Goal: Information Seeking & Learning: Learn about a topic

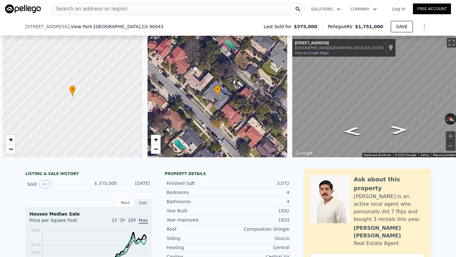
scroll to position [0, 3]
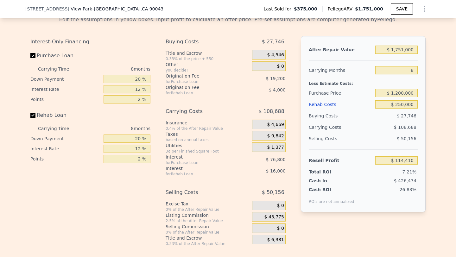
type input "$ 0"
type input "$ 30,000"
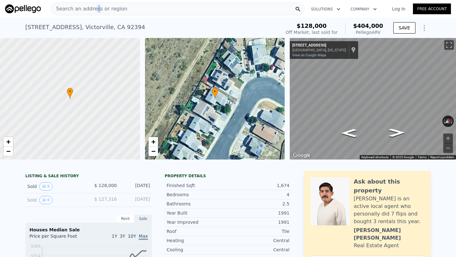
click at [95, 8] on span "Search an address or region" at bounding box center [89, 9] width 76 height 8
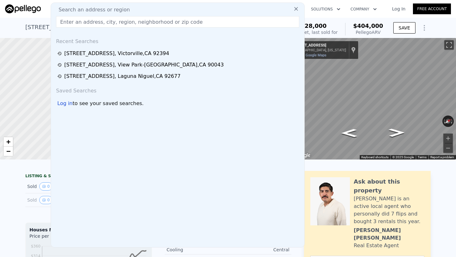
type input "[STREET_ADDRESS]"
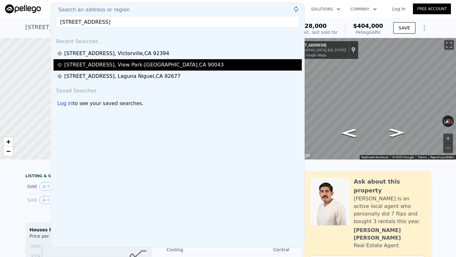
type input "$ 404,000"
type input "4"
type input "$ 0"
type input "$ 245,012"
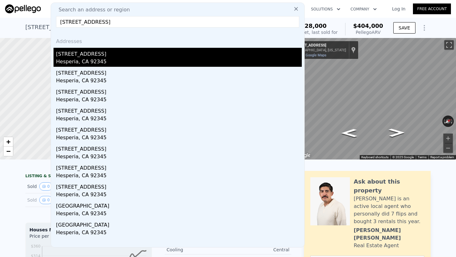
type input "[STREET_ADDRESS]"
click at [104, 54] on div "[STREET_ADDRESS]" at bounding box center [179, 53] width 246 height 10
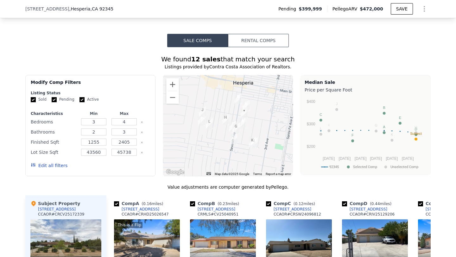
scroll to position [466, 0]
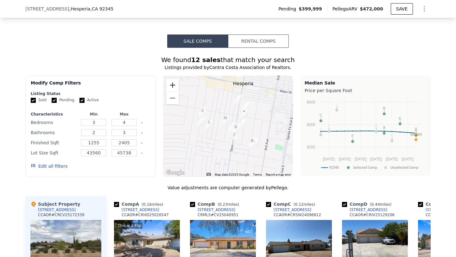
click at [173, 88] on button "Zoom in" at bounding box center [172, 85] width 13 height 13
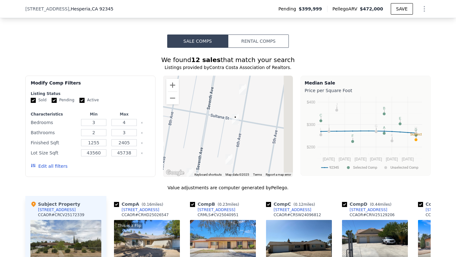
drag, startPoint x: 260, startPoint y: 103, endPoint x: 201, endPoint y: 134, distance: 66.5
click at [201, 134] on div at bounding box center [228, 126] width 130 height 101
click at [169, 85] on button "Zoom in" at bounding box center [172, 85] width 13 height 13
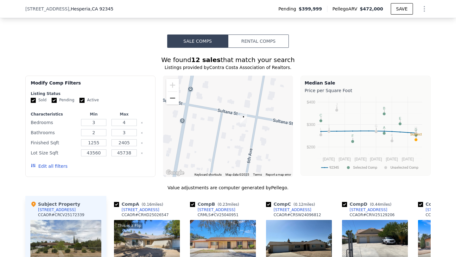
click at [177, 102] on button "Zoom out" at bounding box center [172, 98] width 13 height 13
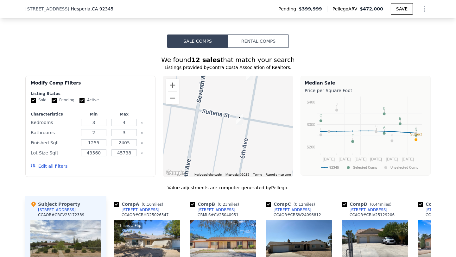
click at [177, 102] on button "Zoom out" at bounding box center [172, 98] width 13 height 13
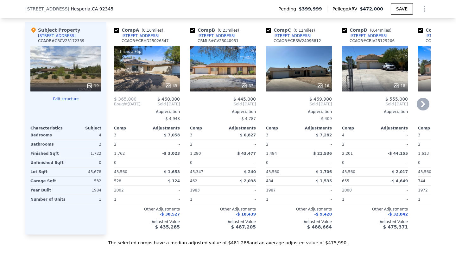
scroll to position [635, 0]
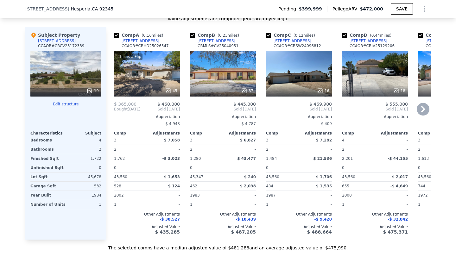
click at [157, 85] on div "This is a Flip 45" at bounding box center [147, 74] width 66 height 46
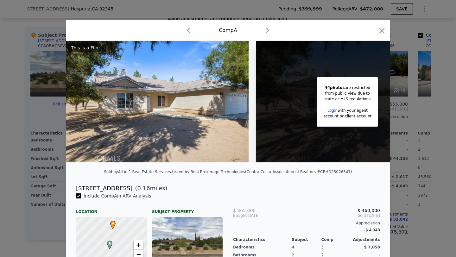
scroll to position [0, 51]
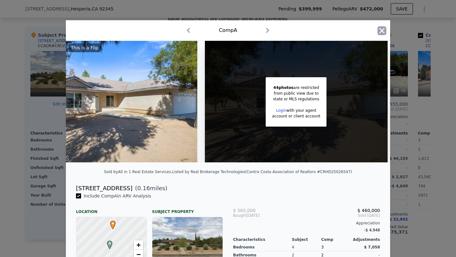
click at [381, 32] on icon "button" at bounding box center [382, 30] width 9 height 9
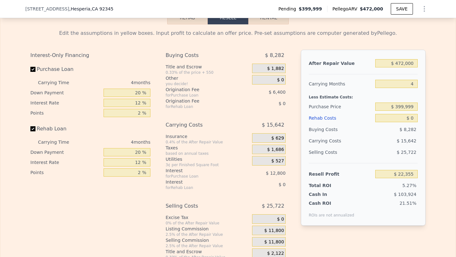
scroll to position [930, 0]
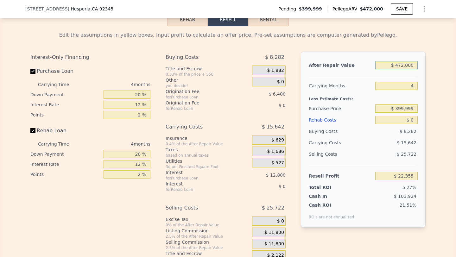
click at [403, 66] on input "$ 472,000" at bounding box center [396, 65] width 42 height 8
type input "$ 4,600"
type input "-$ 419,495"
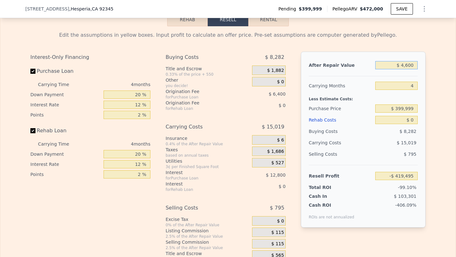
type input "$ 46,000"
type input "-$ 380,358"
type input "$ 460,000"
type input "$ 11,011"
type input "$ 460,000"
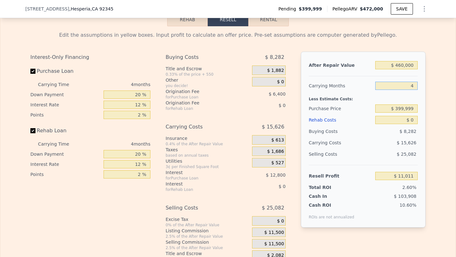
click at [411, 89] on input "4" at bounding box center [396, 86] width 42 height 8
type input "6"
type input "$ 3,197"
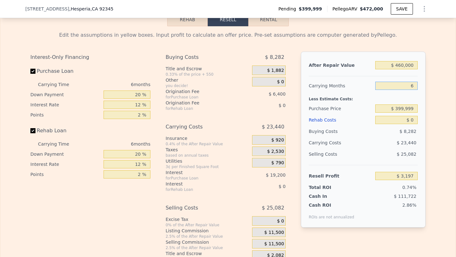
type input "6"
click at [410, 122] on input "$ 0" at bounding box center [396, 120] width 42 height 8
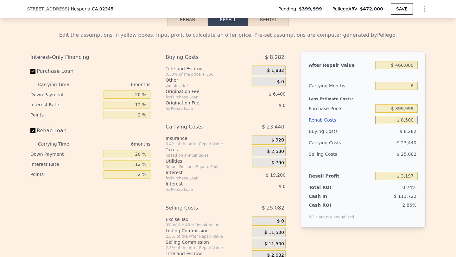
type input "$ 85,000"
type input "-$ 87,243"
type input "$ 85,000"
click at [403, 109] on input "$ 399,999" at bounding box center [396, 109] width 42 height 8
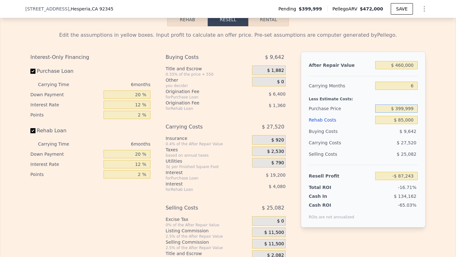
click at [403, 109] on input "$ 399,999" at bounding box center [396, 109] width 42 height 8
type input "$ 300,000"
click at [390, 139] on div "$ 27,520" at bounding box center [384, 142] width 67 height 11
type input "$ 19,489"
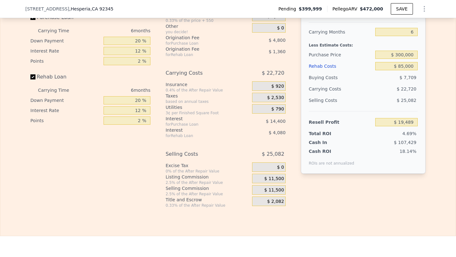
scroll to position [998, 0]
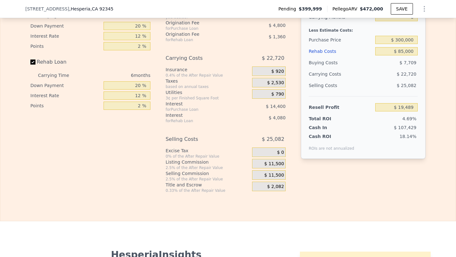
click at [260, 174] on div "$ 11,500" at bounding box center [269, 175] width 34 height 10
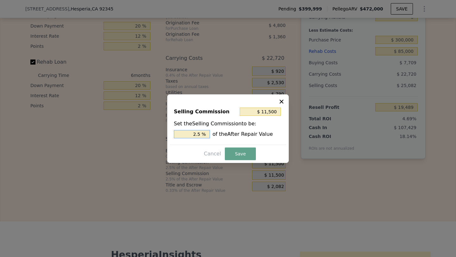
click at [188, 134] on input "2.5 %" at bounding box center [192, 134] width 36 height 8
type input "$ 0"
type input "0 %"
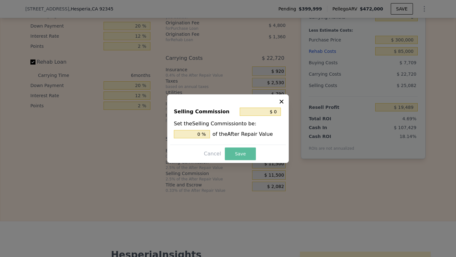
click at [240, 156] on button "Save" at bounding box center [240, 154] width 31 height 13
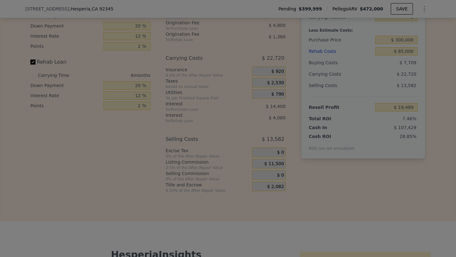
type input "$ 30,989"
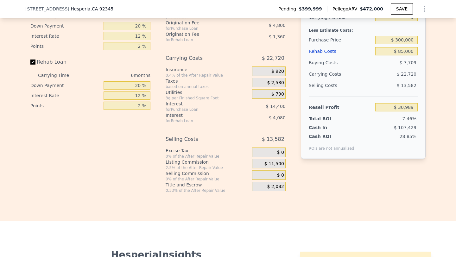
scroll to position [961, 0]
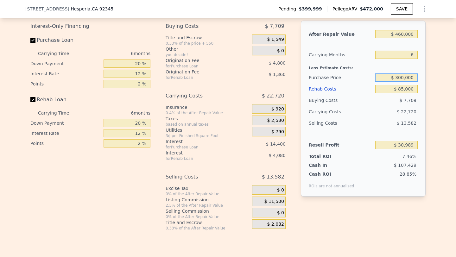
click at [406, 79] on input "$ 300,000" at bounding box center [396, 78] width 42 height 8
click at [404, 77] on input "$ 285,000" at bounding box center [396, 78] width 42 height 8
type input "$ 290,000"
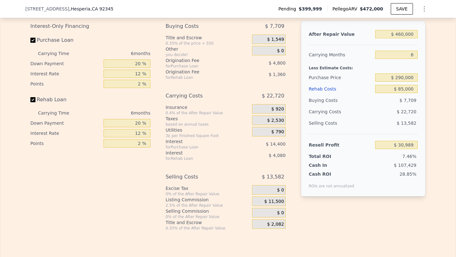
click at [403, 105] on div "$ 7,709" at bounding box center [396, 100] width 43 height 11
type input "$ 41,662"
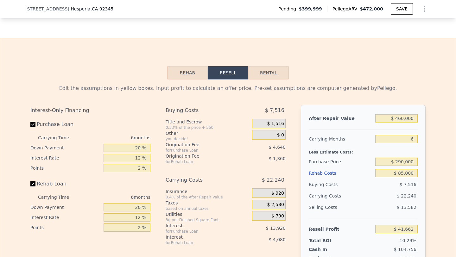
scroll to position [877, 0]
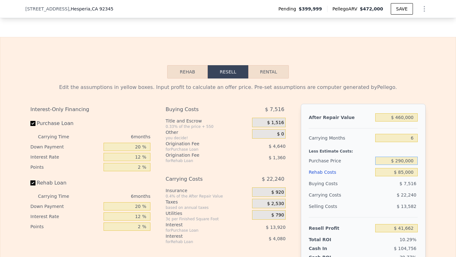
click at [401, 160] on input "$ 290,000" at bounding box center [396, 161] width 42 height 8
type input "$ 280,000"
click at [371, 202] on div "Selling Costs" at bounding box center [341, 206] width 64 height 11
type input "$ 52,336"
click at [404, 159] on input "$ 280,000" at bounding box center [396, 161] width 42 height 8
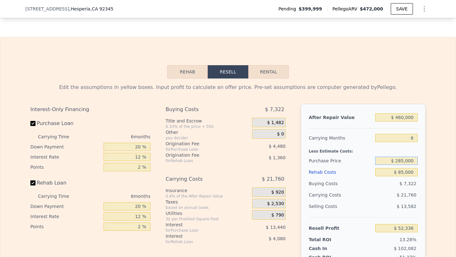
type input "$ 285,000"
click at [394, 198] on div "$ 21,760" at bounding box center [384, 194] width 67 height 11
type input "$ 46,999"
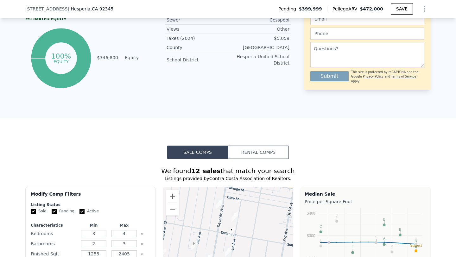
scroll to position [268, 0]
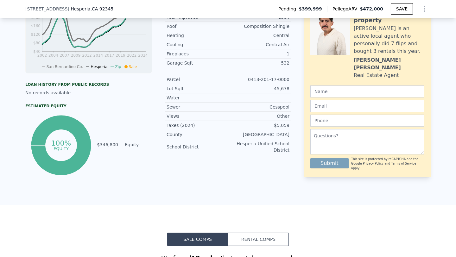
type input "$ 472,000"
type input "4"
type input "$ 0"
type input "$ 22,355"
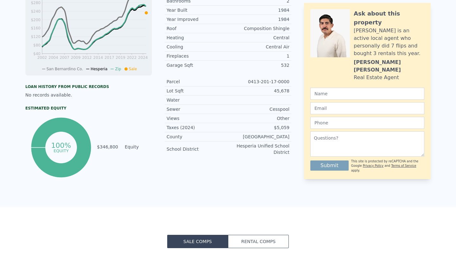
scroll to position [0, 0]
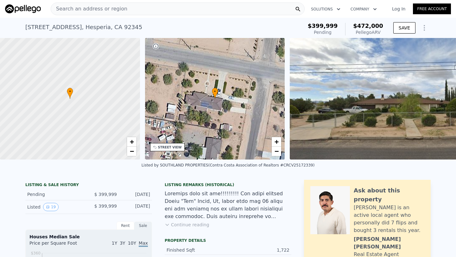
click at [171, 10] on div "Search an address or region" at bounding box center [178, 9] width 254 height 13
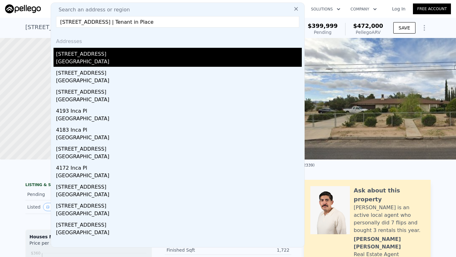
type input "[STREET_ADDRESS] | Tenant in Place"
click at [102, 57] on div "[STREET_ADDRESS]" at bounding box center [179, 53] width 246 height 10
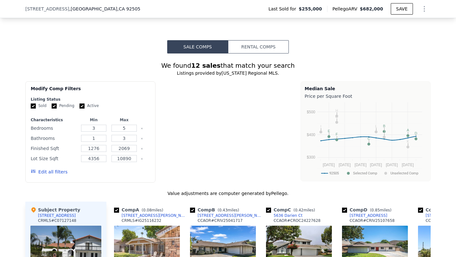
scroll to position [519, 0]
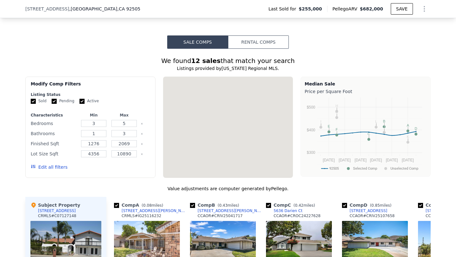
click at [170, 86] on div at bounding box center [228, 127] width 130 height 101
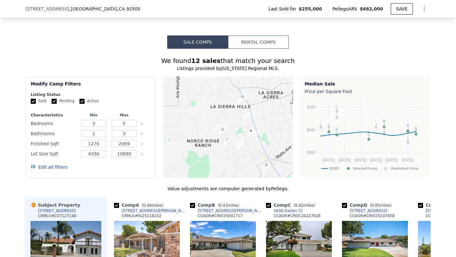
click at [170, 86] on div at bounding box center [228, 127] width 130 height 101
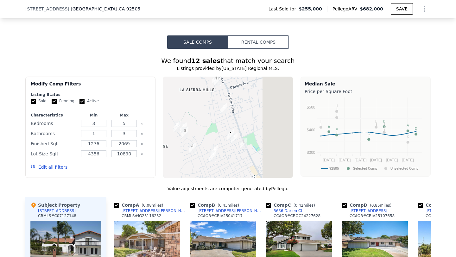
drag, startPoint x: 271, startPoint y: 137, endPoint x: 190, endPoint y: 102, distance: 87.7
click at [190, 102] on div at bounding box center [228, 127] width 130 height 101
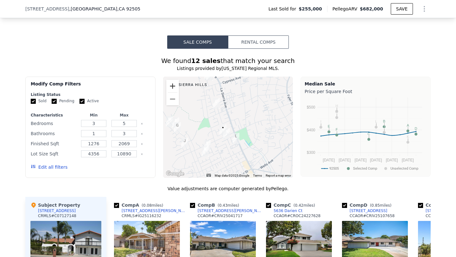
click at [171, 87] on button "Zoom in" at bounding box center [172, 86] width 13 height 13
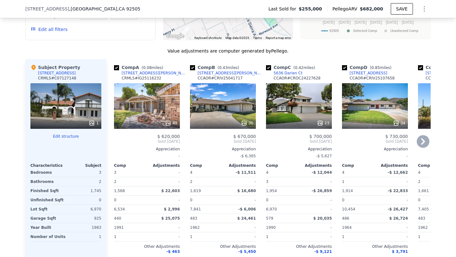
scroll to position [657, 0]
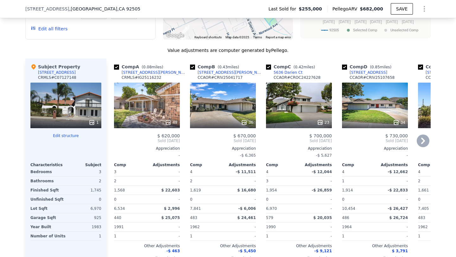
click at [151, 103] on div "49" at bounding box center [147, 106] width 66 height 46
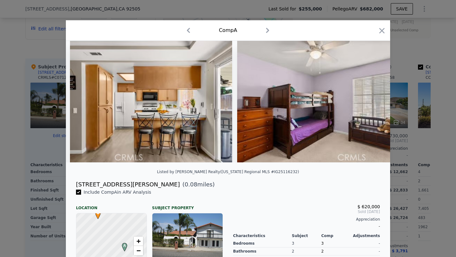
scroll to position [0, 2170]
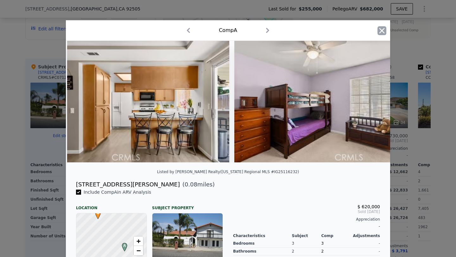
click at [386, 28] on icon "button" at bounding box center [382, 30] width 9 height 9
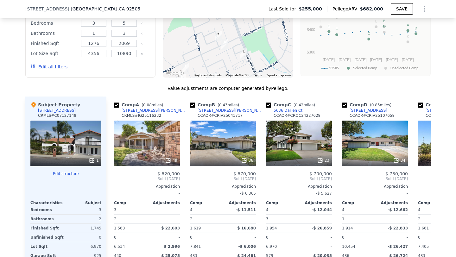
scroll to position [626, 0]
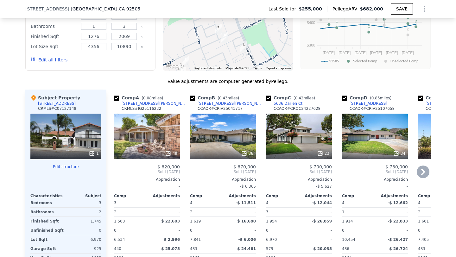
click at [297, 138] on div "23" at bounding box center [299, 137] width 66 height 46
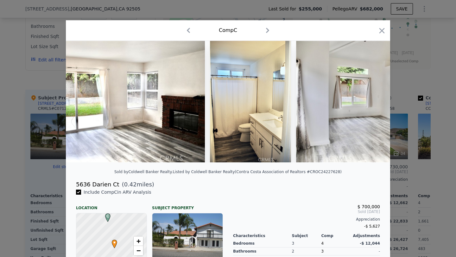
scroll to position [0, 1353]
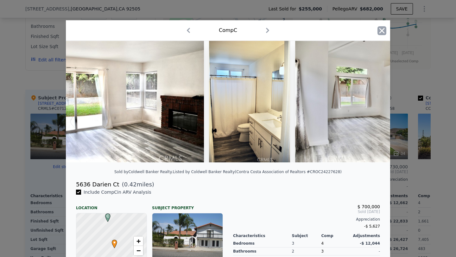
click at [385, 31] on icon "button" at bounding box center [382, 30] width 9 height 9
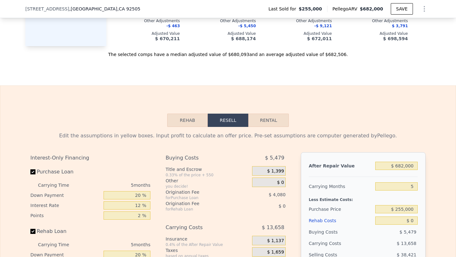
scroll to position [891, 0]
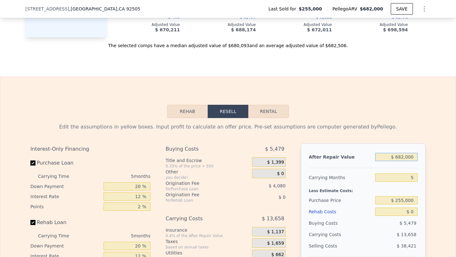
click at [395, 156] on input "$ 682,000" at bounding box center [396, 157] width 42 height 8
type input "$ 67"
type input "-$ 273,487"
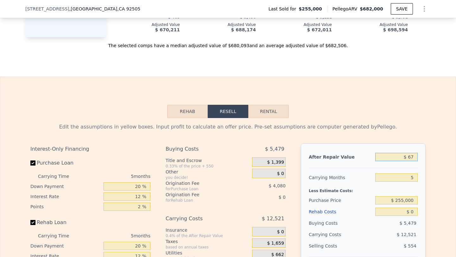
type input "$ 675"
type input "-$ 272,913"
type input "$ 6,750"
type input "-$ 267,186"
type input "$ 67,500"
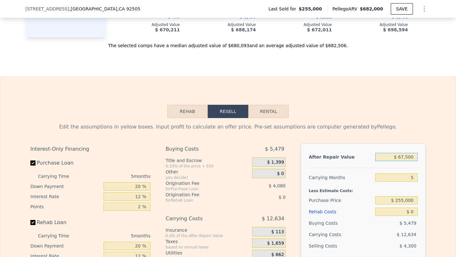
type input "-$ 209,913"
type input "$ 675,000"
type input "$ 362,842"
type input "$ 675,000"
click at [406, 202] on input "$ 255,000" at bounding box center [396, 200] width 42 height 8
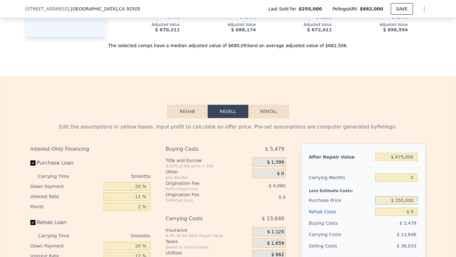
click at [406, 202] on input "$ 255,000" at bounding box center [396, 200] width 42 height 8
type input "$ 525,000"
click at [409, 215] on input "$ 0" at bounding box center [396, 212] width 42 height 8
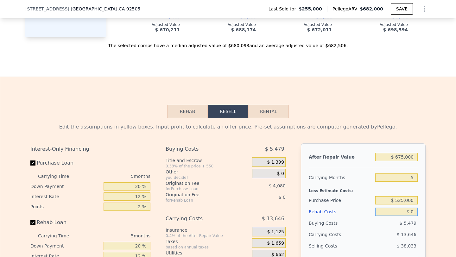
type input "$ 76,823"
click at [409, 215] on input "$ 0" at bounding box center [396, 212] width 42 height 8
type input "$ 10,000"
type input "$ 66,263"
type input "$ 100,000"
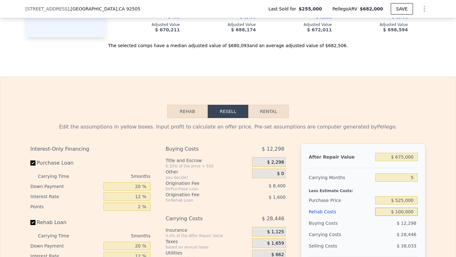
type input "-$ 28,777"
type input "$ 100,000"
click at [388, 187] on div "Less Estimate Costs:" at bounding box center [363, 188] width 109 height 11
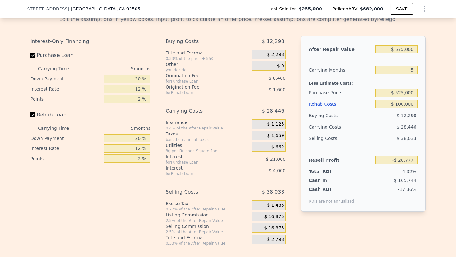
scroll to position [999, 0]
click at [405, 70] on input "5" at bounding box center [396, 70] width 42 height 8
type input "8"
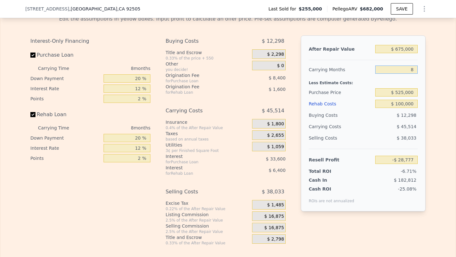
type input "-$ 45,845"
type input "8"
click at [276, 229] on span "$ 16,875" at bounding box center [275, 228] width 20 height 6
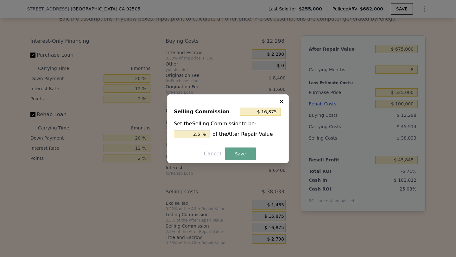
click at [196, 133] on input "2.5 %" at bounding box center [192, 134] width 36 height 8
type input "$ 0"
type input "0 %"
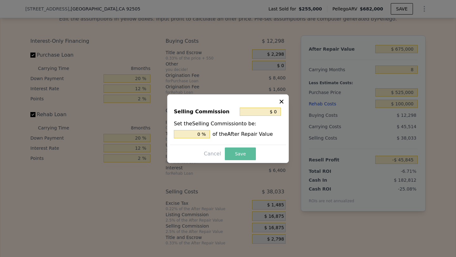
click at [228, 157] on button "Save" at bounding box center [240, 154] width 31 height 13
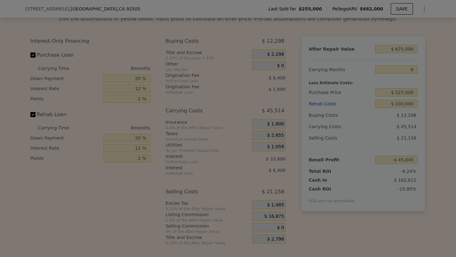
type input "-$ 28,970"
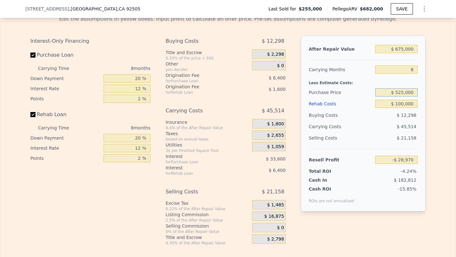
click at [405, 91] on input "$ 525,000" at bounding box center [396, 92] width 42 height 8
type input "$ 6"
type input "$ 450,000"
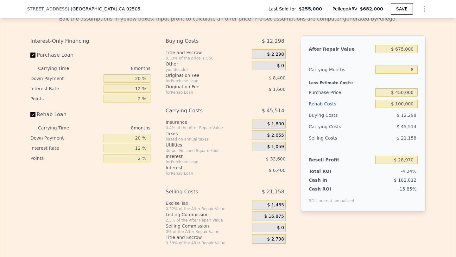
click at [392, 123] on div "$ 45,514" at bounding box center [384, 126] width 67 height 11
type input "$ 52,279"
click at [402, 93] on input "$ 450,000" at bounding box center [396, 92] width 42 height 8
type input "$ 440,000"
click at [394, 114] on div "$ 10,849" at bounding box center [396, 115] width 43 height 11
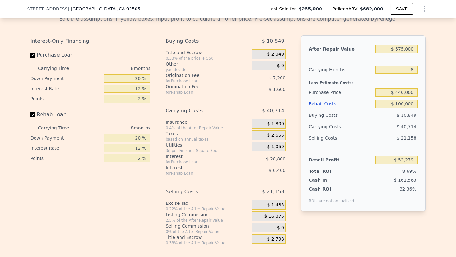
type input "$ 63,113"
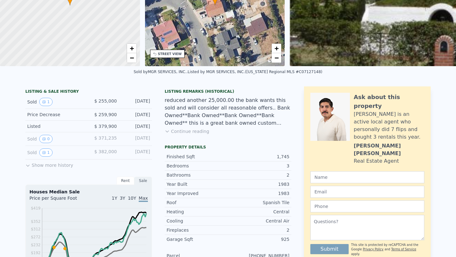
scroll to position [0, 0]
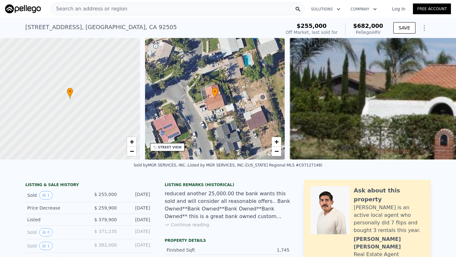
click at [123, 12] on div "Search an address or region" at bounding box center [178, 9] width 254 height 13
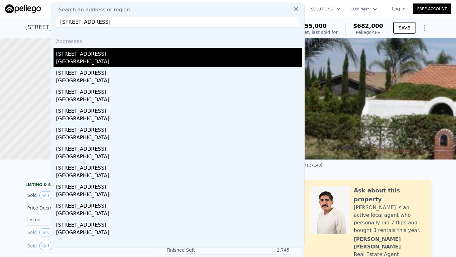
type input "[STREET_ADDRESS]"
click at [115, 56] on div "[STREET_ADDRESS]" at bounding box center [179, 53] width 246 height 10
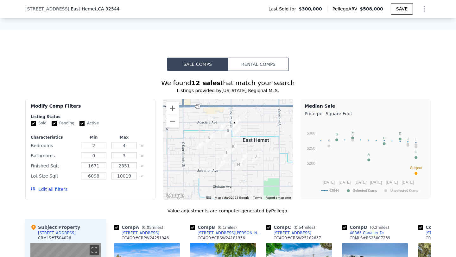
scroll to position [474, 0]
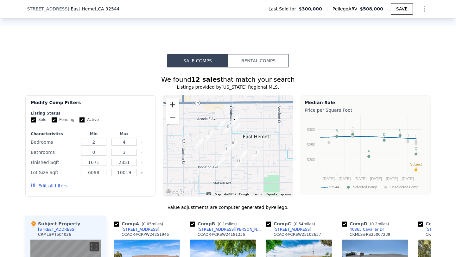
click at [173, 106] on button "Zoom in" at bounding box center [172, 105] width 13 height 13
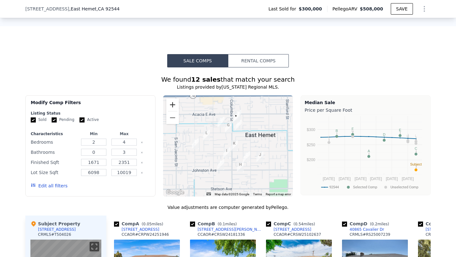
click at [173, 106] on button "Zoom in" at bounding box center [172, 105] width 13 height 13
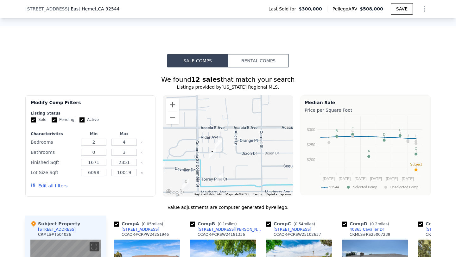
drag, startPoint x: 255, startPoint y: 119, endPoint x: 211, endPoint y: 211, distance: 101.8
click at [211, 211] on div "We found 12 sales that match your search Listings provided by [US_STATE] Region…" at bounding box center [228, 253] width 406 height 356
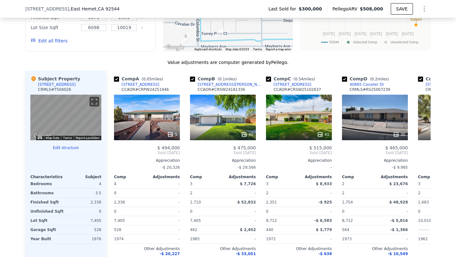
scroll to position [626, 0]
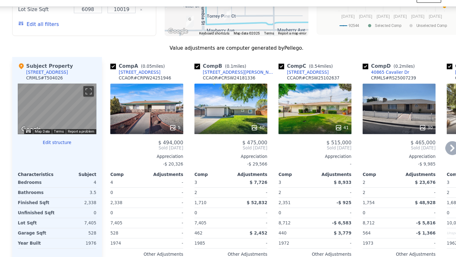
click at [144, 106] on div "5" at bounding box center [147, 111] width 66 height 46
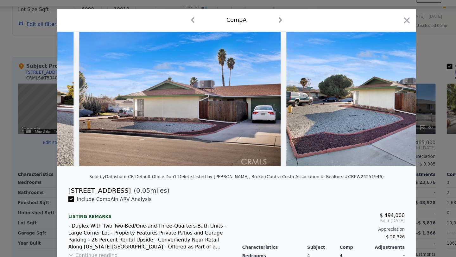
scroll to position [0, 607]
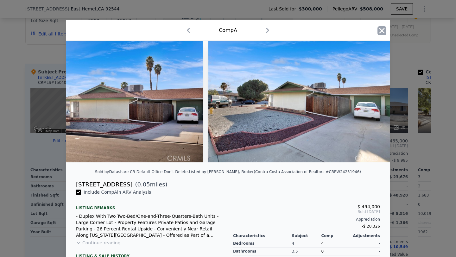
click at [380, 28] on icon "button" at bounding box center [382, 30] width 9 height 9
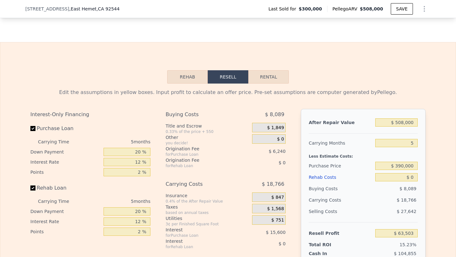
scroll to position [911, 0]
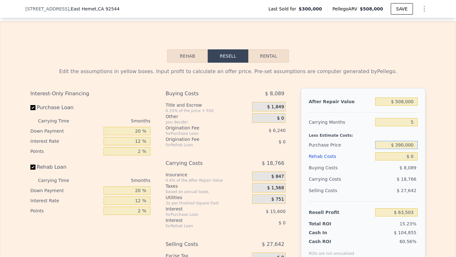
click at [410, 144] on input "$ 390,000" at bounding box center [396, 145] width 42 height 8
type input "$ 515,000"
click at [412, 122] on input "5" at bounding box center [396, 122] width 42 height 8
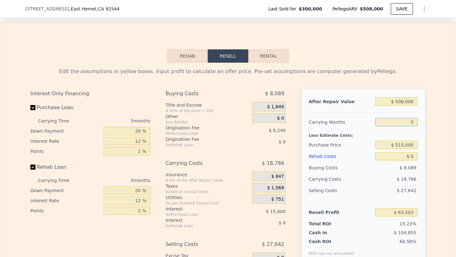
type input "-$ 68,913"
click at [412, 122] on input "5" at bounding box center [396, 122] width 42 height 8
type input "6"
type input "-$ 73,666"
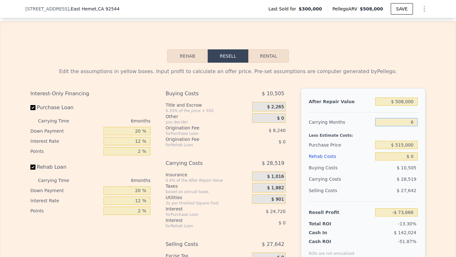
type input "6"
click at [404, 100] on input "$ 508,000" at bounding box center [396, 102] width 42 height 8
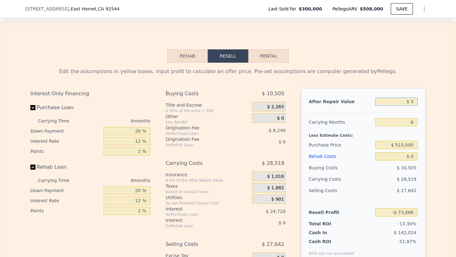
type input "$ 51"
type input "-$ 553,509"
type input "$ 515"
type input "-$ 553,072"
type input "$ 5,150"
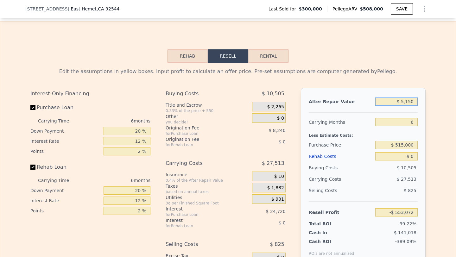
type input "-$ 548,693"
type input "$ 51,500"
type input "-$ 504,908"
type input "$ 515,000"
type input "-$ 67,053"
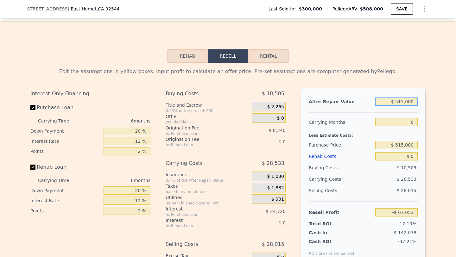
type input "$ 5,150,000"
type input "$ 4,311,492"
type input "$ 515,000"
type input "-$ 67,053"
type input "$ 508,000"
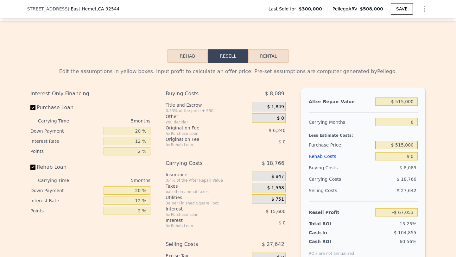
type input "5"
type input "$ 63,503"
click at [412, 145] on input "$ 515,000" at bounding box center [396, 145] width 42 height 8
type input "$ 325,000"
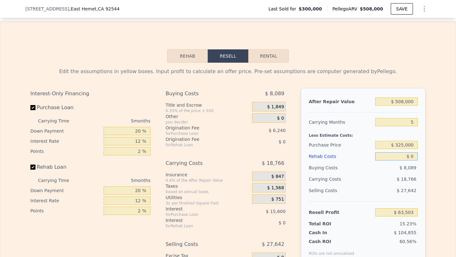
click at [411, 157] on input "$ 0" at bounding box center [396, 156] width 42 height 8
type input "$ 132,360"
click at [411, 157] on input "$ 0" at bounding box center [396, 156] width 42 height 8
type input "$ 9"
type input "$ 132,351"
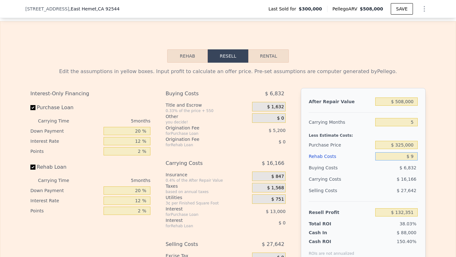
type input "$ 90"
type input "$ 132,264"
type input "$ 9"
type input "$ 132,351"
type input "$ 1"
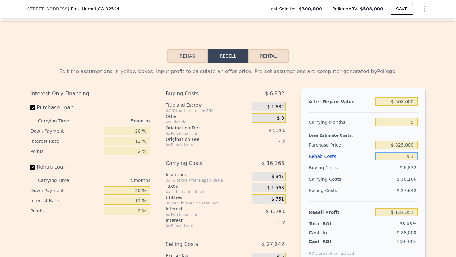
type input "$ 132,359"
type input "$ 10"
type input "$ 132,350"
type input "$ 100"
type input "$ 132,253"
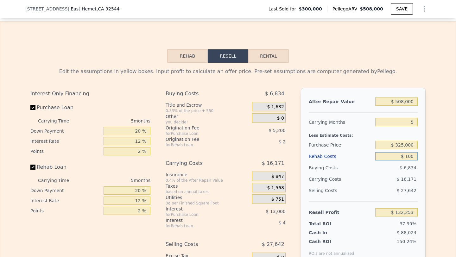
type input "$ 1,000"
type input "$ 131,304"
type input "$ 10,000"
type input "$ 121,800"
type input "$ 100,000"
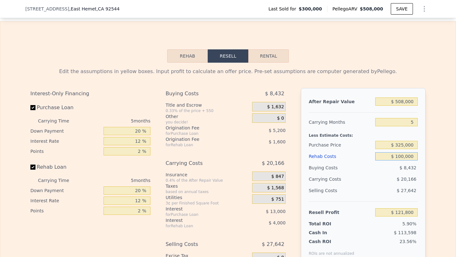
type input "$ 26,760"
type input "$ 100,000"
click at [374, 193] on div "Selling Costs $ 27,642" at bounding box center [363, 193] width 109 height 16
click at [408, 119] on input "5" at bounding box center [396, 122] width 42 height 8
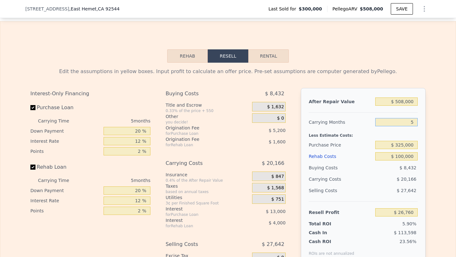
click at [408, 119] on input "5" at bounding box center [396, 122] width 42 height 8
type input "6"
type input "$ 22,727"
type input "6"
click at [403, 101] on input "$ 508,000" at bounding box center [396, 102] width 42 height 8
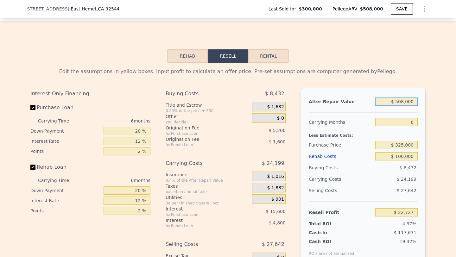
type input "$ 50,000"
type input "-$ 409,932"
type input "$ 5,000"
type input "-$ 452,442"
type input "$ 51,000"
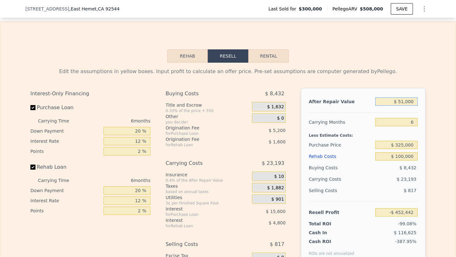
type input "-$ 408,987"
type input "$ 515,000"
type input "$ 29,340"
type input "$ 515,000"
click at [392, 138] on div "Less Estimate Costs:" at bounding box center [363, 133] width 109 height 11
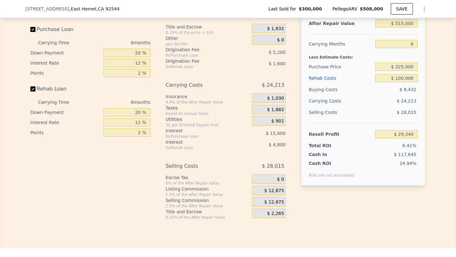
scroll to position [990, 0]
click at [276, 201] on span "$ 12,875" at bounding box center [275, 202] width 20 height 6
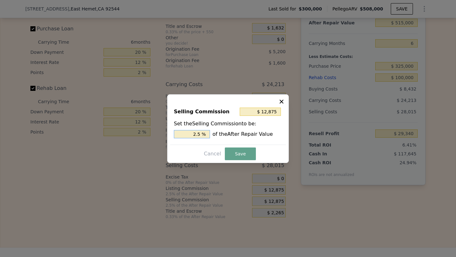
click at [200, 134] on input "2.5 %" at bounding box center [192, 134] width 36 height 8
type input "$ 0"
type input "0 %"
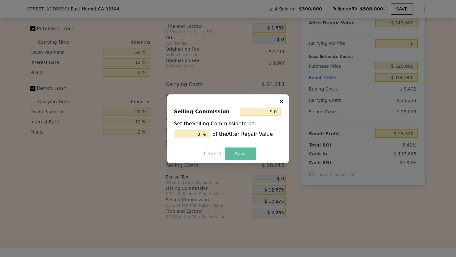
click at [232, 150] on button "Save" at bounding box center [240, 154] width 31 height 13
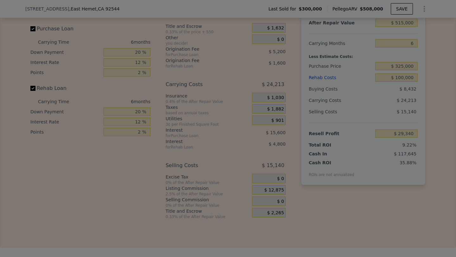
type input "$ 42,215"
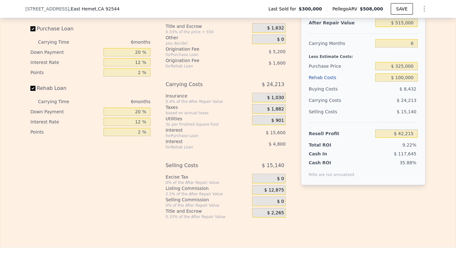
scroll to position [0, 0]
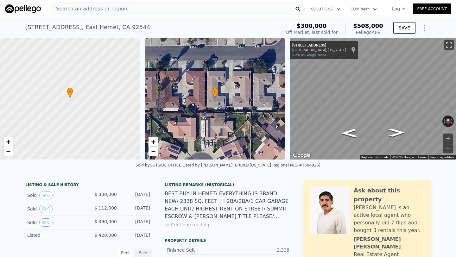
click at [130, 15] on div "Search an address or region Solutions Company Open main menu Log In Free Account" at bounding box center [228, 8] width 446 height 15
type input "$ 508,000"
type input "5"
type input "$ 0"
type input "$ 63,503"
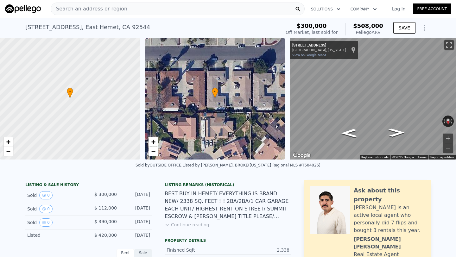
click at [102, 6] on span "Search an address or region" at bounding box center [89, 9] width 76 height 8
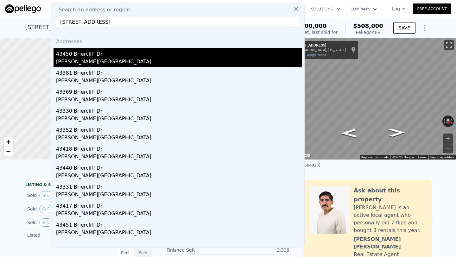
type input "[STREET_ADDRESS]"
click at [107, 52] on div "43450 Briercliff Dr" at bounding box center [179, 53] width 246 height 10
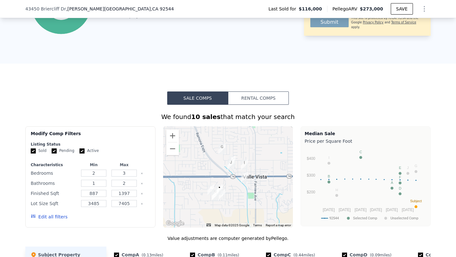
scroll to position [414, 0]
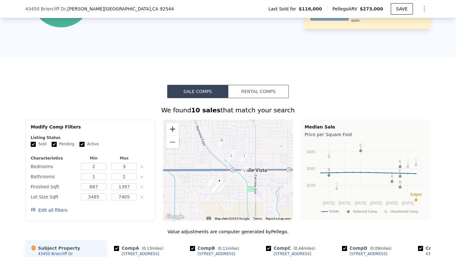
click at [172, 132] on button "Zoom in" at bounding box center [172, 129] width 13 height 13
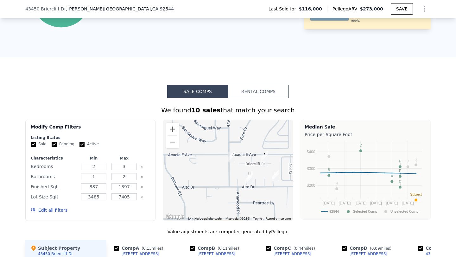
drag, startPoint x: 211, startPoint y: 164, endPoint x: 277, endPoint y: 84, distance: 103.9
click at [277, 84] on div "Sale Comps Rental Comps We found 10 sales that match your search Filters Map Pr…" at bounding box center [228, 257] width 456 height 401
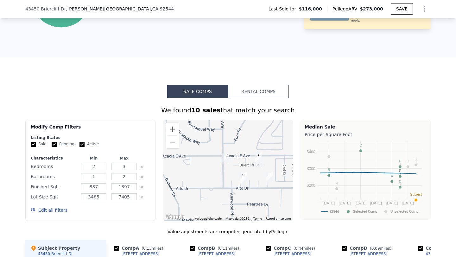
click at [181, 131] on div at bounding box center [228, 170] width 130 height 101
click at [175, 132] on button "Zoom in" at bounding box center [172, 129] width 13 height 13
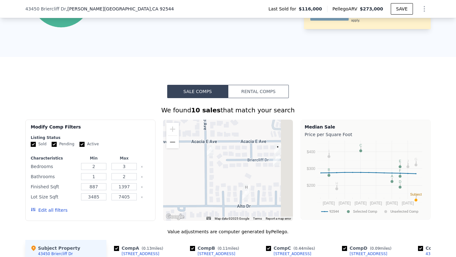
drag, startPoint x: 255, startPoint y: 169, endPoint x: 237, endPoint y: 169, distance: 18.1
click at [237, 169] on div at bounding box center [228, 170] width 130 height 101
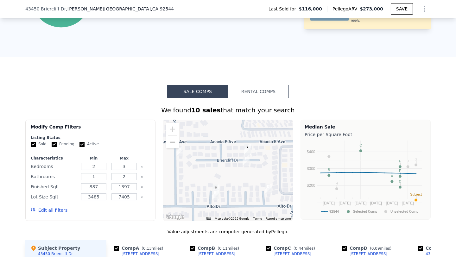
drag, startPoint x: 266, startPoint y: 181, endPoint x: 241, endPoint y: 181, distance: 24.4
click at [241, 181] on div at bounding box center [228, 170] width 130 height 101
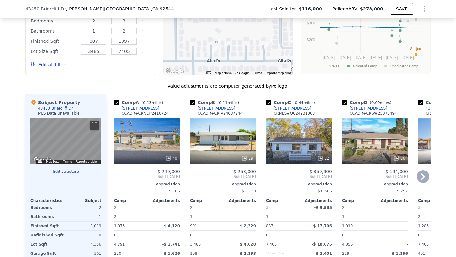
scroll to position [558, 0]
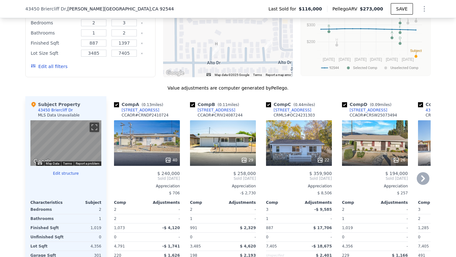
click at [219, 143] on div "29" at bounding box center [223, 143] width 66 height 46
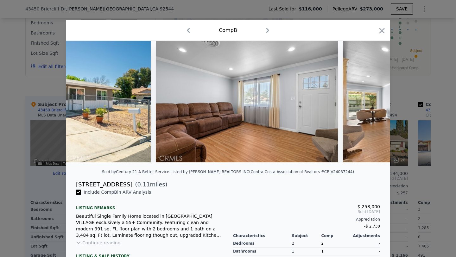
scroll to position [0, 574]
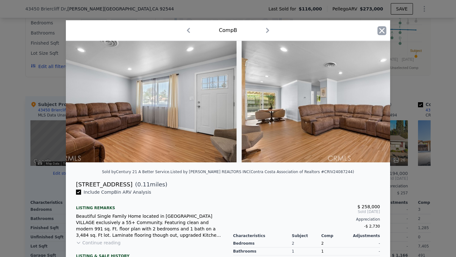
click at [382, 28] on icon "button" at bounding box center [382, 30] width 9 height 9
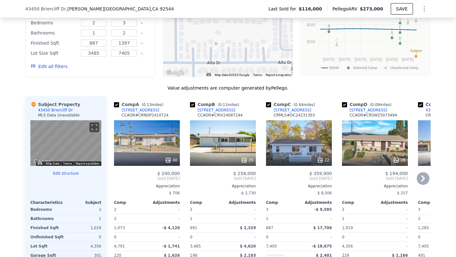
click at [362, 144] on div "26" at bounding box center [375, 143] width 66 height 46
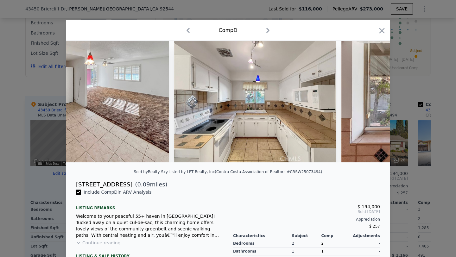
scroll to position [0, 896]
click at [381, 34] on icon "button" at bounding box center [382, 30] width 9 height 9
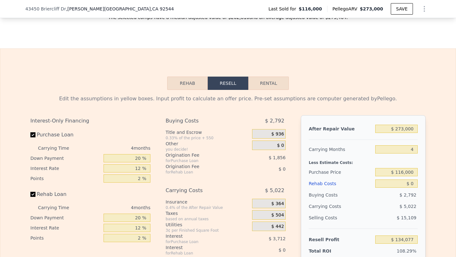
scroll to position [850, 0]
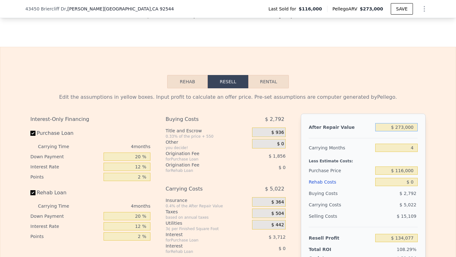
click at [406, 129] on input "$ 273,000" at bounding box center [396, 127] width 42 height 8
type input "$ 2"
type input "-$ 123,998"
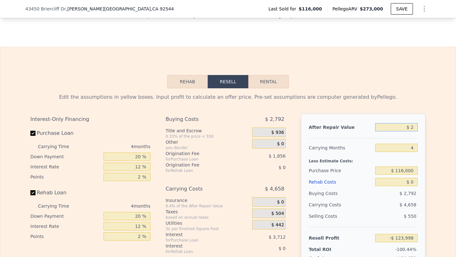
type input "$ 26"
type input "-$ 123,976"
type input "$ 260"
type input "-$ 123,755"
type input "$ 2,600"
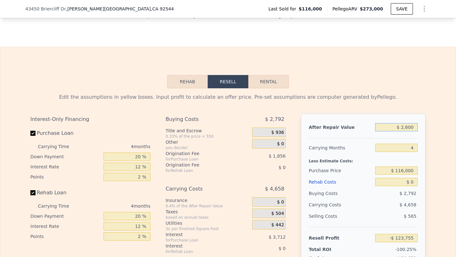
type input "-$ 121,542"
type input "$ 26,000"
type input "-$ 99,422"
type input "$ 260,000"
type input "$ 121,787"
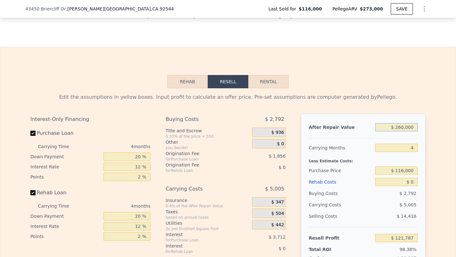
type input "$ 273,000"
type input "$ 134,077"
click at [402, 170] on input "$ 116,000" at bounding box center [396, 171] width 42 height 8
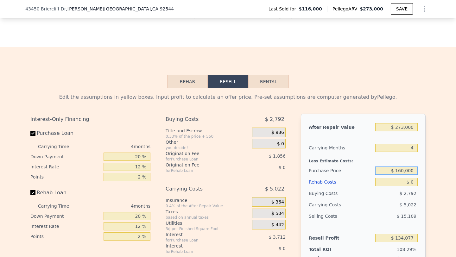
type input "$ 160,000"
click at [408, 183] on input "$ 0" at bounding box center [396, 182] width 42 height 8
type input "$ 87,818"
click at [408, 183] on input "$ 0" at bounding box center [396, 182] width 42 height 8
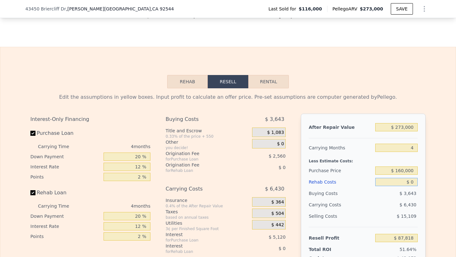
click at [408, 183] on input "$ 0" at bounding box center [396, 182] width 42 height 8
type input "$ 60"
type input "$ 87,757"
type input "$ 600"
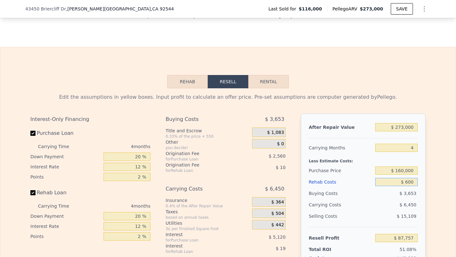
type input "$ 87,188"
type input "$ 6,000"
type input "$ 81,530"
type input "$ 60,000"
type input "$ 24,938"
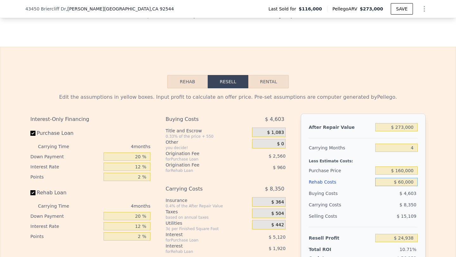
type input "$ 60,000"
click at [412, 149] on input "4" at bounding box center [396, 148] width 42 height 8
type input "6"
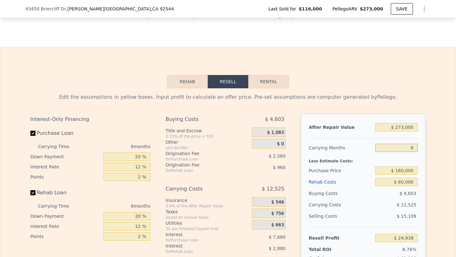
type input "$ 20,763"
type input "6"
click at [404, 125] on input "$ 273,000" at bounding box center [396, 127] width 42 height 8
type input "$ 2,000"
type input "-$ 235,243"
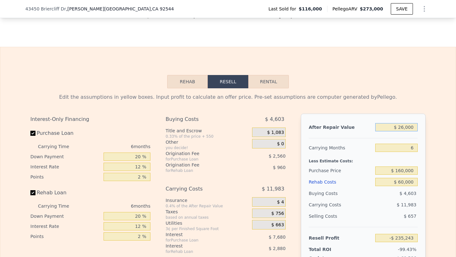
type input "$ 260,000"
type input "$ 8,482"
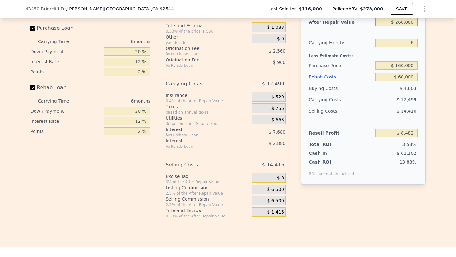
scroll to position [956, 0]
type input "$ 260,000"
click at [259, 199] on div "$ 6,500" at bounding box center [269, 201] width 34 height 10
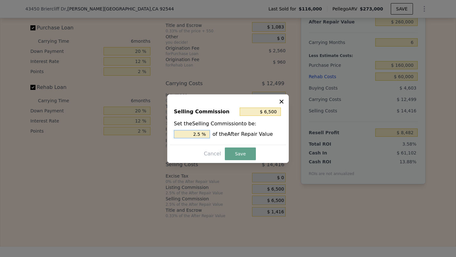
click at [192, 136] on input "2.5 %" at bounding box center [192, 134] width 36 height 8
type input "$ 0"
type input "0 %"
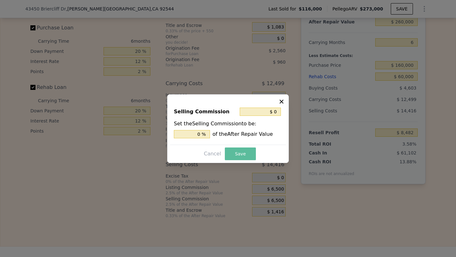
click at [240, 155] on button "Save" at bounding box center [240, 154] width 31 height 13
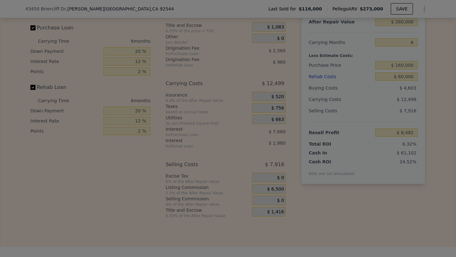
type input "$ 14,982"
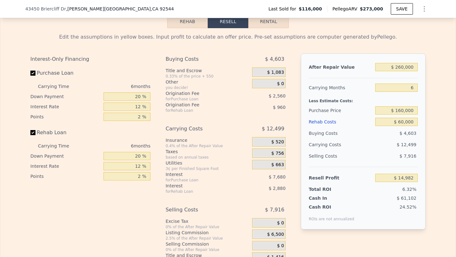
scroll to position [910, 0]
click at [405, 112] on input "$ 160,000" at bounding box center [396, 111] width 42 height 8
type input "$ 130,000"
click at [386, 142] on div "$ 12,499" at bounding box center [384, 145] width 67 height 11
type input "$ 47,002"
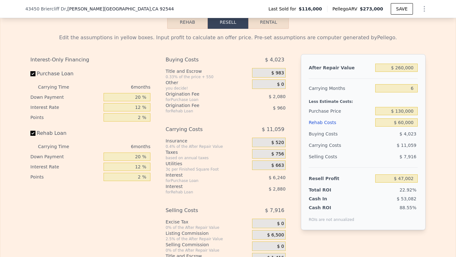
scroll to position [247, 0]
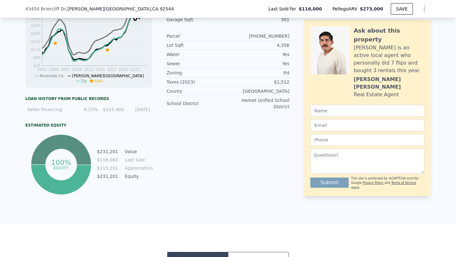
type input "$ 273,000"
type input "4"
type input "$ 0"
type input "$ 134,077"
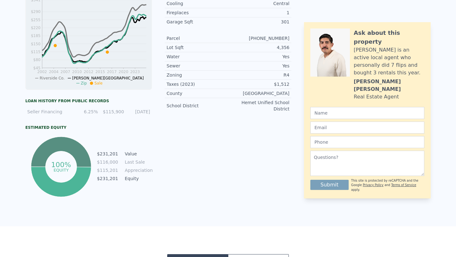
scroll to position [0, 0]
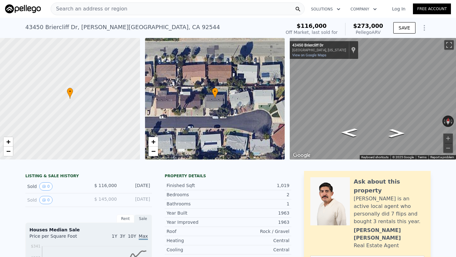
click at [114, 9] on span "Search an address or region" at bounding box center [89, 9] width 76 height 8
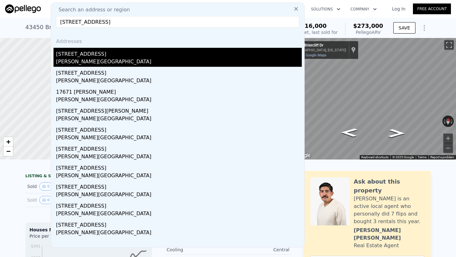
type input "[STREET_ADDRESS]"
click at [131, 57] on div "[STREET_ADDRESS]" at bounding box center [179, 53] width 246 height 10
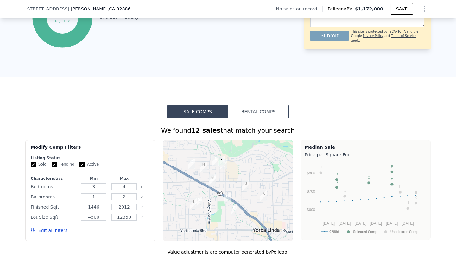
scroll to position [374, 0]
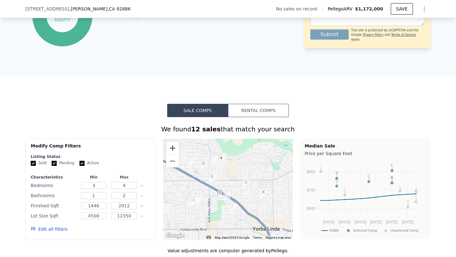
click at [172, 149] on button "Zoom in" at bounding box center [172, 148] width 13 height 13
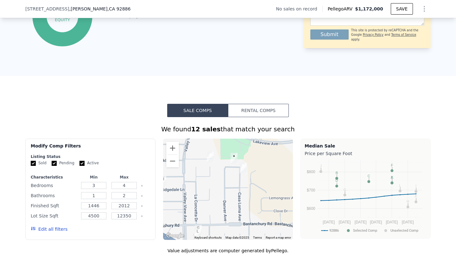
drag, startPoint x: 218, startPoint y: 168, endPoint x: 248, endPoint y: 238, distance: 77.1
click at [248, 238] on div "A B C D E F G H I J K L • Keyboard shortcuts Map Data Map data ©2025 Map data ©…" at bounding box center [228, 189] width 130 height 101
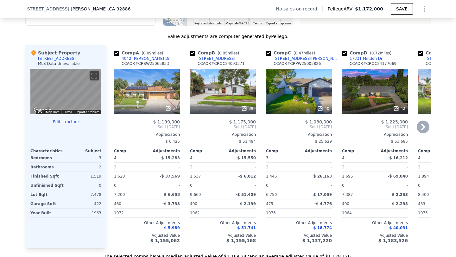
scroll to position [585, 0]
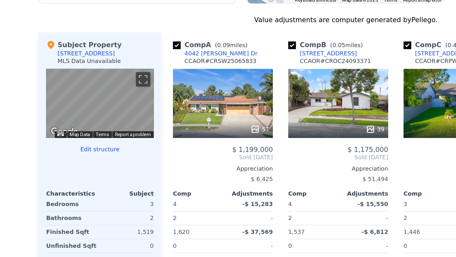
click at [215, 98] on div "39" at bounding box center [223, 96] width 66 height 46
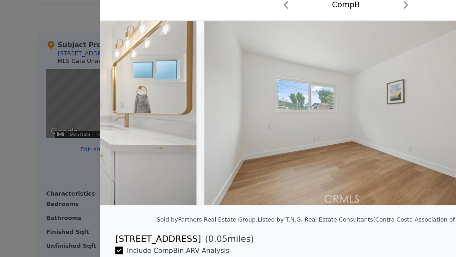
scroll to position [0, 4402]
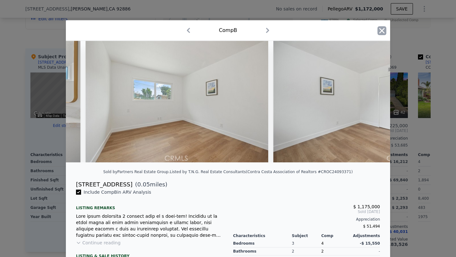
click at [381, 30] on icon "button" at bounding box center [382, 30] width 5 height 5
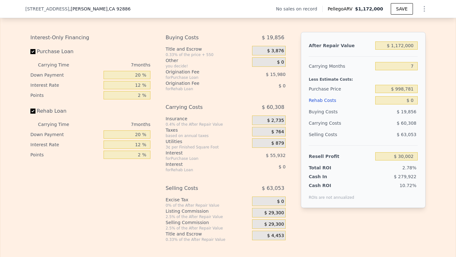
scroll to position [895, 0]
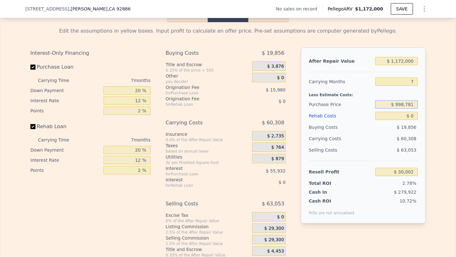
click at [404, 104] on input "$ 998,781" at bounding box center [396, 104] width 42 height 8
type input "$ 933,000"
click at [415, 80] on input "7" at bounding box center [396, 82] width 42 height 8
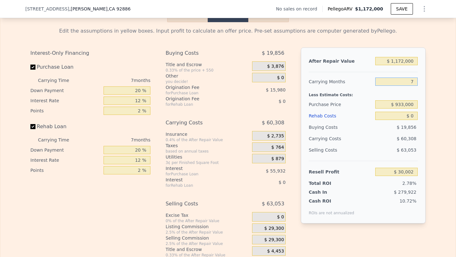
type input "$ 100,736"
click at [415, 80] on input "7" at bounding box center [396, 82] width 42 height 8
type input "6"
type input "$ 108,826"
type input "6"
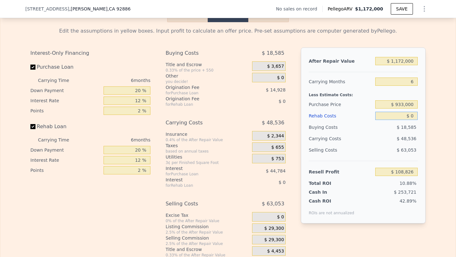
click at [410, 119] on input "$ 0" at bounding box center [396, 116] width 42 height 8
type input "$ 90"
type input "$ 108,729"
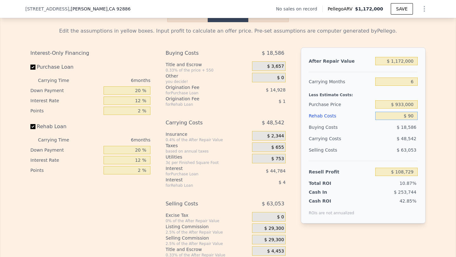
type input "$ 900"
type input "$ 107,870"
type input "$ 9,000"
type input "$ 99,250"
type input "$ 90,000"
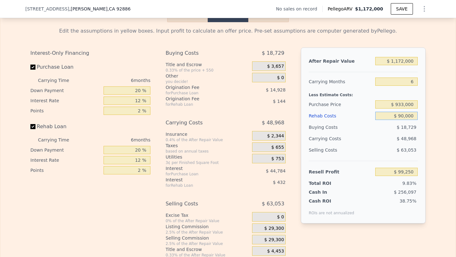
type input "$ 13,066"
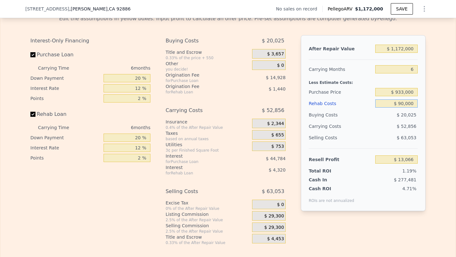
scroll to position [919, 0]
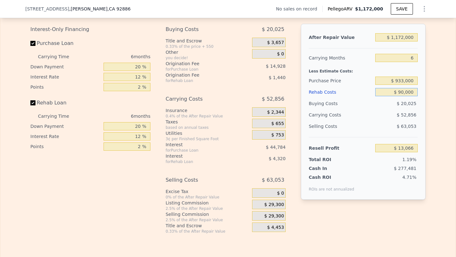
type input "$ 90,000"
click at [270, 215] on span "$ 29,300" at bounding box center [275, 217] width 20 height 6
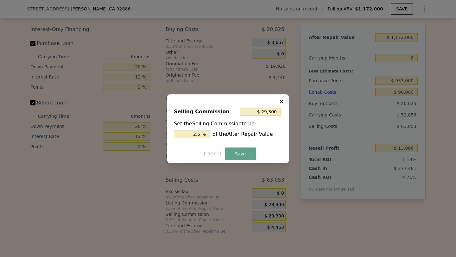
click at [187, 137] on input "2.5 %" at bounding box center [192, 134] width 36 height 8
type input "$ 0"
type input "0 %"
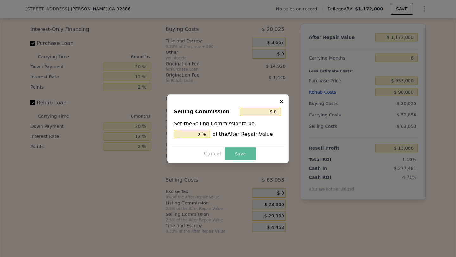
click at [244, 150] on button "Save" at bounding box center [240, 154] width 31 height 13
type input "$ 42,366"
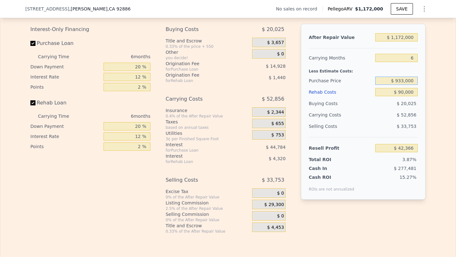
click at [404, 80] on input "$ 933,000" at bounding box center [396, 81] width 42 height 8
type input "$ 900,000"
click at [400, 116] on span "$ 52,856" at bounding box center [407, 114] width 20 height 5
type input "$ 77,588"
click at [406, 67] on div "Less Estimate Costs:" at bounding box center [363, 69] width 109 height 11
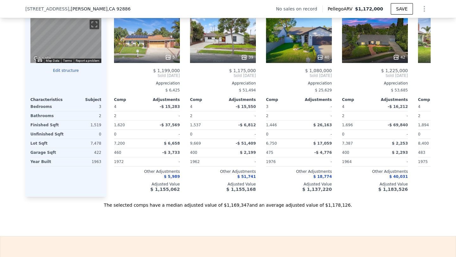
scroll to position [634, 0]
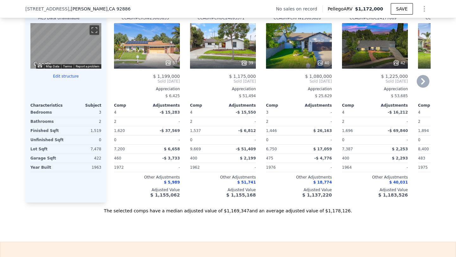
click at [215, 55] on div "39" at bounding box center [223, 46] width 66 height 46
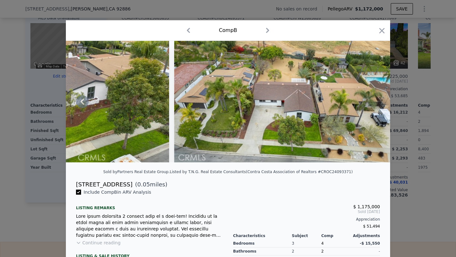
scroll to position [0, 7164]
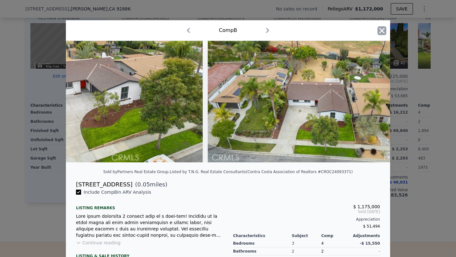
click at [378, 30] on icon "button" at bounding box center [382, 30] width 9 height 9
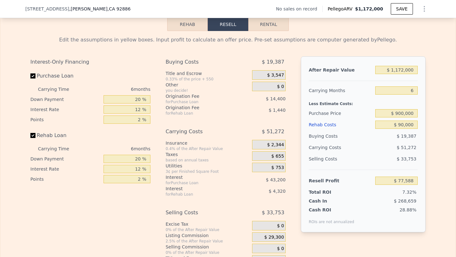
scroll to position [889, 0]
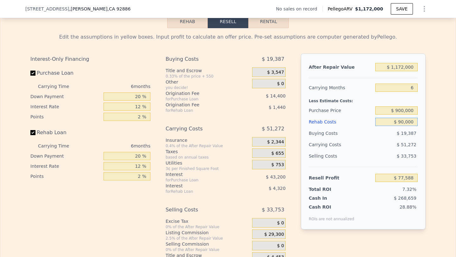
click at [404, 122] on input "$ 90,000" at bounding box center [396, 122] width 42 height 8
click at [403, 111] on input "$ 900,000" at bounding box center [396, 110] width 42 height 8
type input "$ 890,000"
click at [368, 150] on div "$ 51,272" at bounding box center [384, 144] width 67 height 11
type input "$ 88,261"
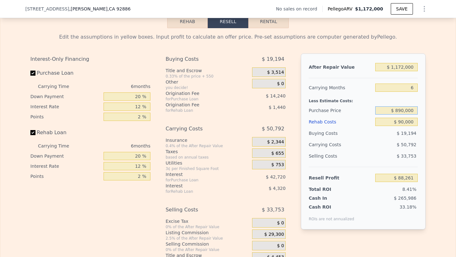
click at [404, 110] on input "$ 890,000" at bounding box center [396, 110] width 42 height 8
type input "$ 895,000"
click at [397, 133] on div "$ 19,194" at bounding box center [396, 133] width 43 height 11
type input "$ 82,925"
click at [405, 110] on input "$ 895,000" at bounding box center [396, 110] width 42 height 8
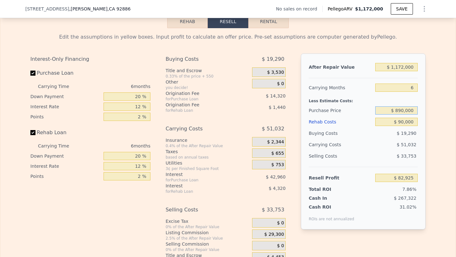
type input "$ 890,000"
click at [398, 139] on div "$ 51,032" at bounding box center [384, 144] width 67 height 11
type input "$ 88,261"
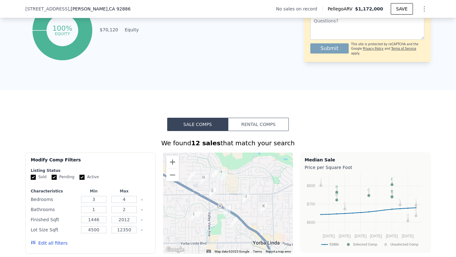
scroll to position [0, 0]
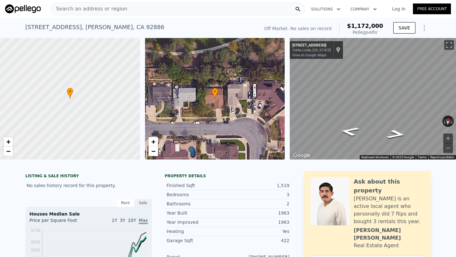
click at [109, 9] on span "Search an address or region" at bounding box center [89, 9] width 76 height 8
type input "7"
type input "$ 0"
type input "$ 30,002"
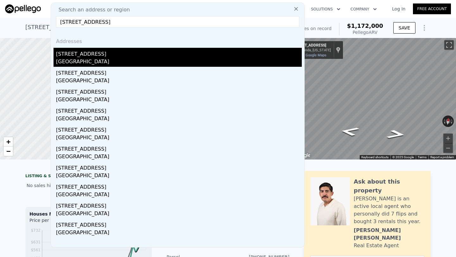
type input "[STREET_ADDRESS]"
click at [111, 61] on div "[GEOGRAPHIC_DATA]" at bounding box center [179, 62] width 246 height 9
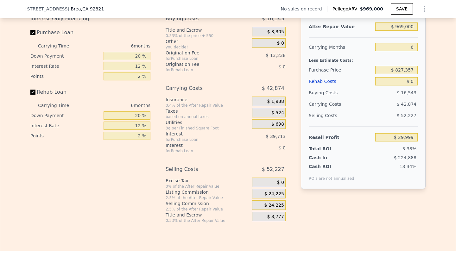
scroll to position [925, 0]
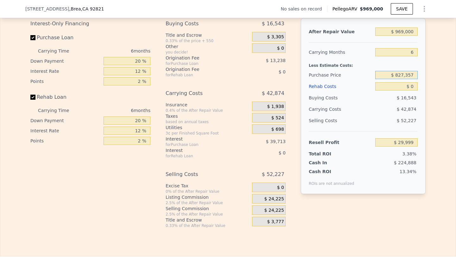
click at [398, 77] on input "$ 827,357" at bounding box center [396, 75] width 42 height 8
click at [403, 35] on input "$ 969,000" at bounding box center [396, 32] width 42 height 8
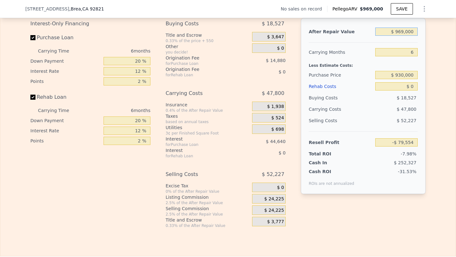
click at [403, 35] on input "$ 969,000" at bounding box center [396, 32] width 42 height 8
click at [411, 86] on input "$ 0" at bounding box center [396, 86] width 42 height 8
click at [402, 74] on input "$ 930,000" at bounding box center [396, 75] width 42 height 8
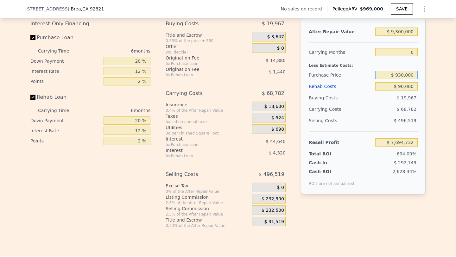
click at [402, 74] on input "$ 930,000" at bounding box center [396, 75] width 42 height 8
click at [413, 31] on input "$ 9,300,000" at bounding box center [396, 32] width 42 height 8
click at [409, 74] on input "$ 930,000" at bounding box center [396, 75] width 42 height 8
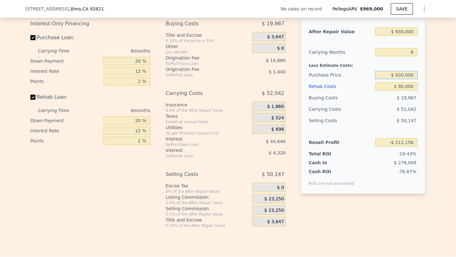
click at [409, 74] on input "$ 930,000" at bounding box center [396, 75] width 42 height 8
click at [405, 105] on div "$ 52,042" at bounding box center [384, 109] width 67 height 11
click at [264, 210] on div "$ 23,250" at bounding box center [269, 211] width 34 height 10
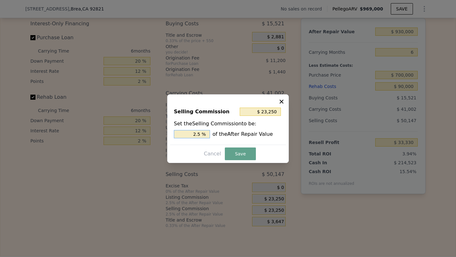
click at [191, 137] on input "2.5 %" at bounding box center [192, 134] width 36 height 8
click at [244, 149] on button "Save" at bounding box center [240, 154] width 31 height 13
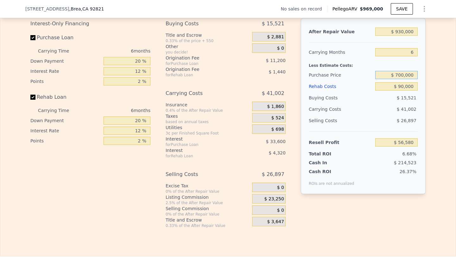
click at [404, 73] on input "$ 700,000" at bounding box center [396, 75] width 42 height 8
click at [404, 103] on div "$ 15,521" at bounding box center [396, 97] width 43 height 11
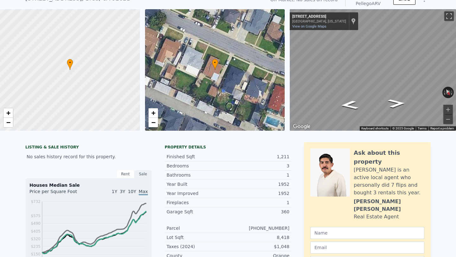
scroll to position [0, 0]
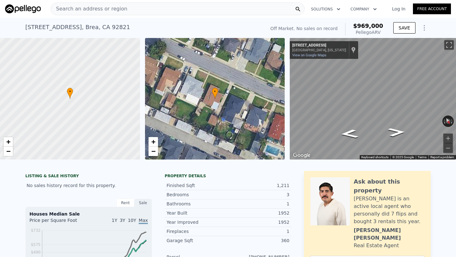
click at [98, 7] on span "Search an address or region" at bounding box center [89, 9] width 76 height 8
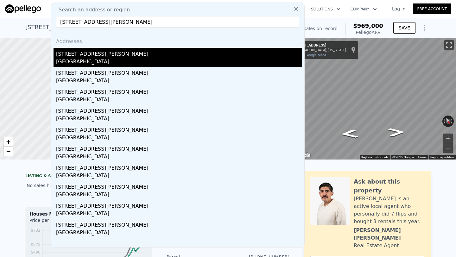
click at [131, 59] on div "[GEOGRAPHIC_DATA]" at bounding box center [179, 62] width 246 height 9
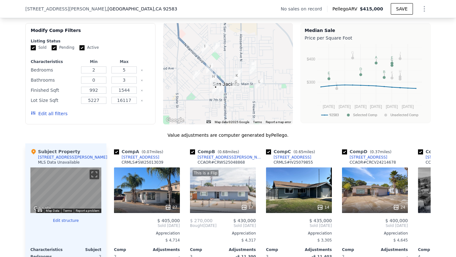
scroll to position [532, 0]
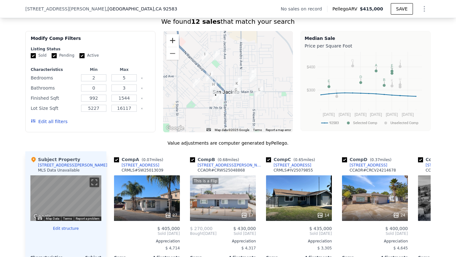
click at [176, 47] on button "Zoom in" at bounding box center [172, 40] width 13 height 13
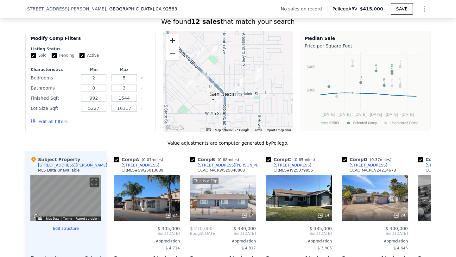
click at [176, 47] on button "Zoom in" at bounding box center [172, 40] width 13 height 13
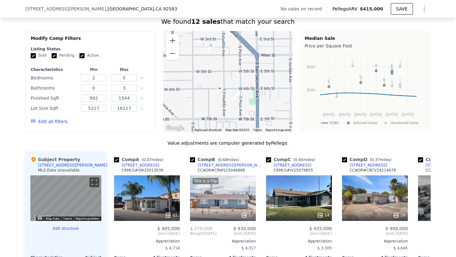
drag, startPoint x: 216, startPoint y: 107, endPoint x: 258, endPoint y: 38, distance: 80.7
click at [258, 38] on div at bounding box center [228, 81] width 130 height 101
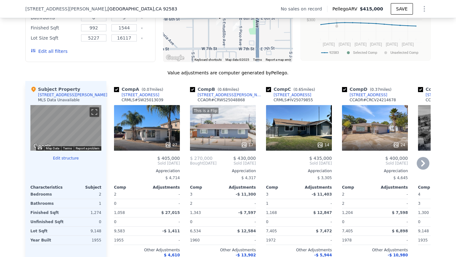
scroll to position [623, 0]
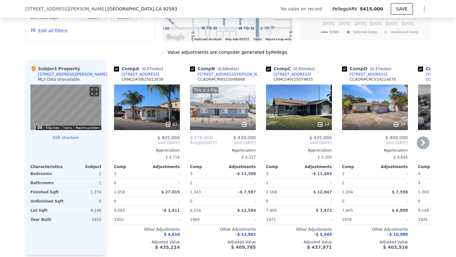
click at [144, 115] on div "27" at bounding box center [147, 108] width 66 height 46
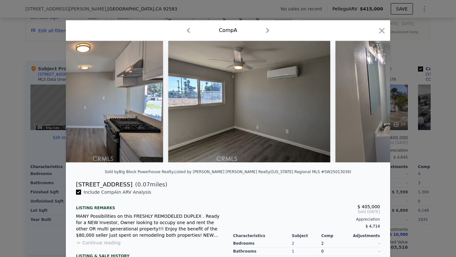
scroll to position [0, 2889]
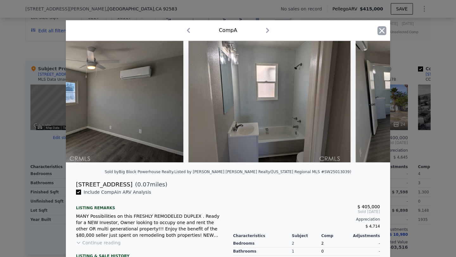
click at [380, 34] on icon "button" at bounding box center [382, 30] width 9 height 9
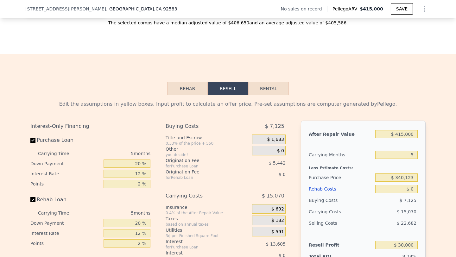
scroll to position [858, 0]
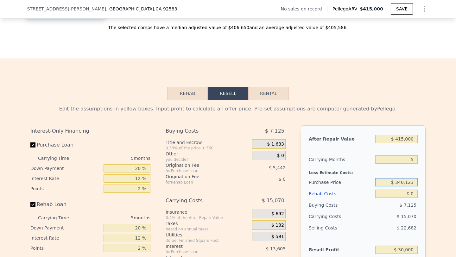
click at [409, 187] on input "$ 340,123" at bounding box center [396, 182] width 42 height 8
click at [407, 198] on input "$ 0" at bounding box center [396, 194] width 42 height 8
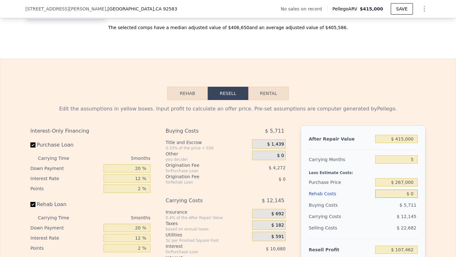
click at [407, 198] on input "$ 0" at bounding box center [396, 194] width 42 height 8
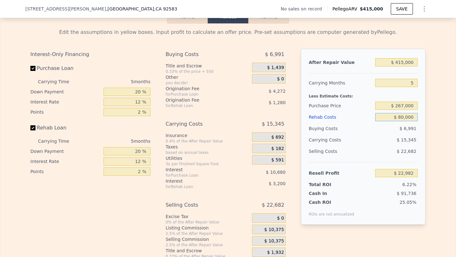
scroll to position [940, 0]
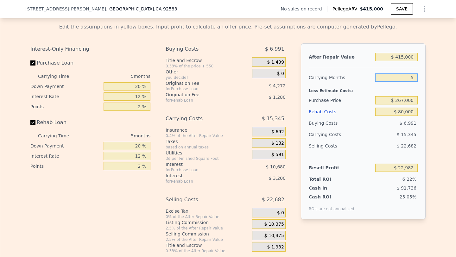
click at [408, 82] on input "5" at bounding box center [396, 78] width 42 height 8
click at [267, 239] on span "$ 10,375" at bounding box center [275, 236] width 20 height 6
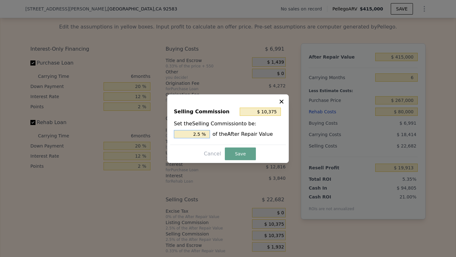
click at [195, 133] on input "2.5 %" at bounding box center [192, 134] width 36 height 8
click at [240, 153] on button "Save" at bounding box center [240, 154] width 31 height 13
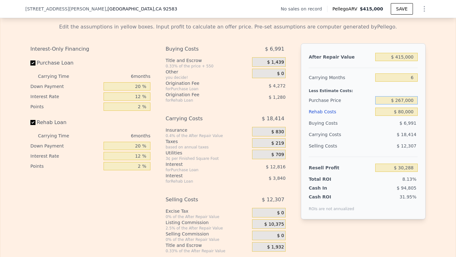
click at [404, 105] on input "$ 267,000" at bounding box center [396, 100] width 42 height 8
click at [396, 137] on div "$ 18,414" at bounding box center [384, 134] width 67 height 11
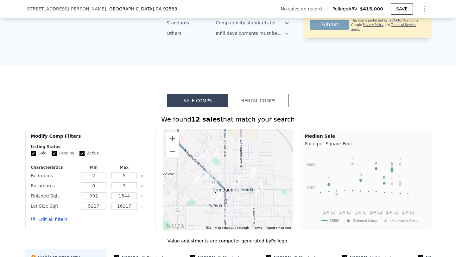
scroll to position [440, 0]
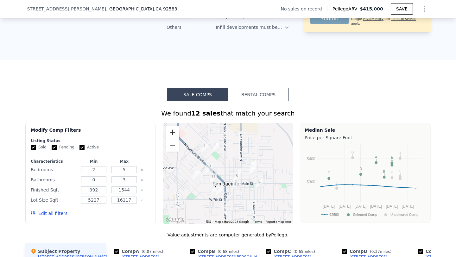
click at [173, 138] on button "Zoom in" at bounding box center [172, 132] width 13 height 13
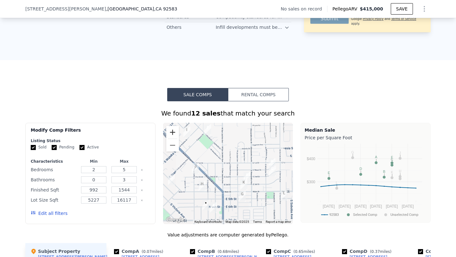
click at [173, 138] on button "Zoom in" at bounding box center [172, 132] width 13 height 13
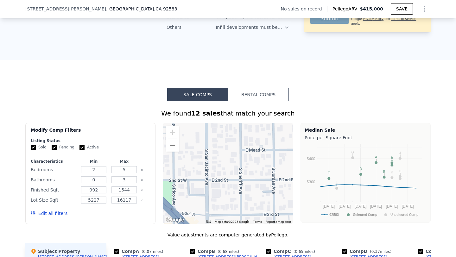
drag, startPoint x: 202, startPoint y: 190, endPoint x: 242, endPoint y: 115, distance: 85.0
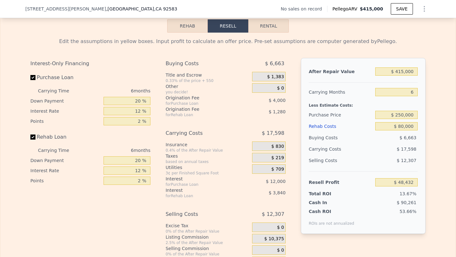
scroll to position [0, 0]
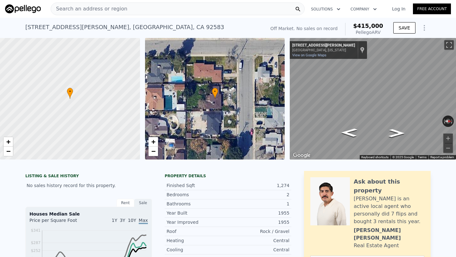
click at [143, 10] on div "Search an address or region" at bounding box center [178, 9] width 254 height 13
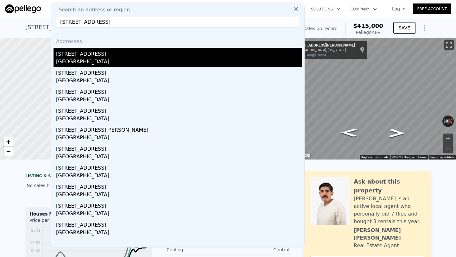
click at [95, 54] on div "[STREET_ADDRESS]" at bounding box center [179, 53] width 246 height 10
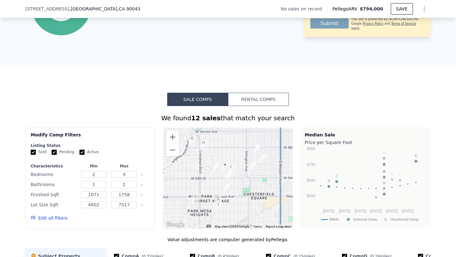
scroll to position [384, 0]
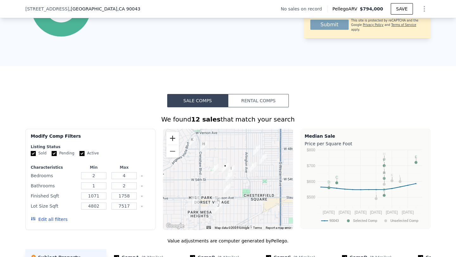
click at [172, 135] on button "Zoom in" at bounding box center [172, 138] width 13 height 13
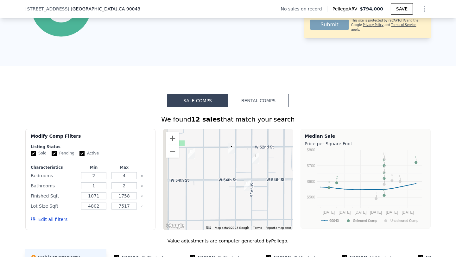
drag, startPoint x: 222, startPoint y: 201, endPoint x: 244, endPoint y: 201, distance: 21.9
click at [245, 201] on div at bounding box center [228, 179] width 130 height 101
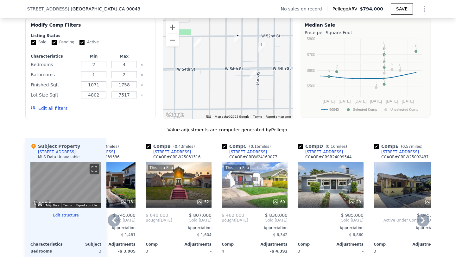
scroll to position [495, 0]
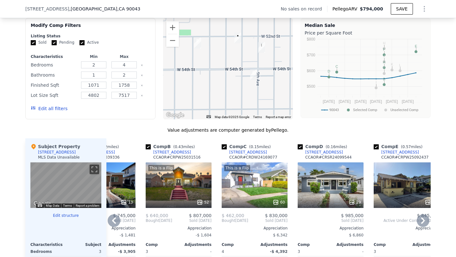
click at [254, 176] on div "This is a Flip 60" at bounding box center [255, 186] width 66 height 46
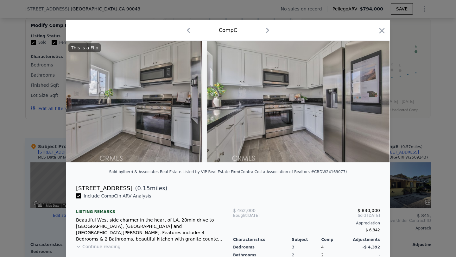
scroll to position [0, 3993]
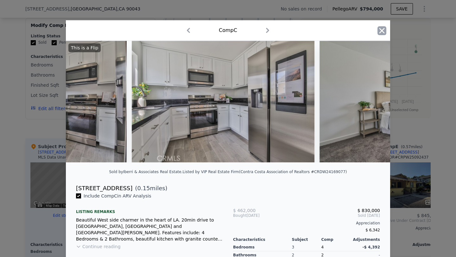
click at [382, 33] on icon "button" at bounding box center [382, 30] width 9 height 9
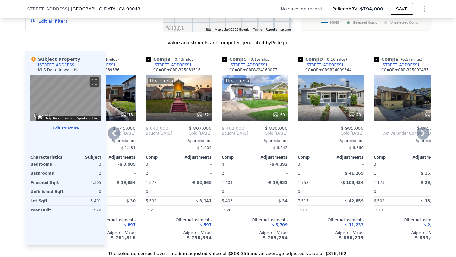
scroll to position [542, 0]
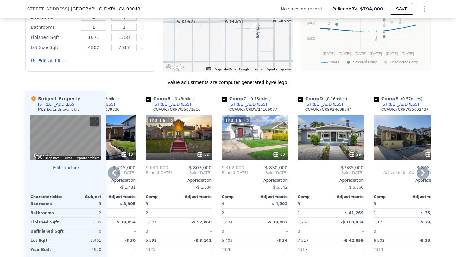
click at [199, 132] on div "This is a Flip 52" at bounding box center [179, 138] width 66 height 46
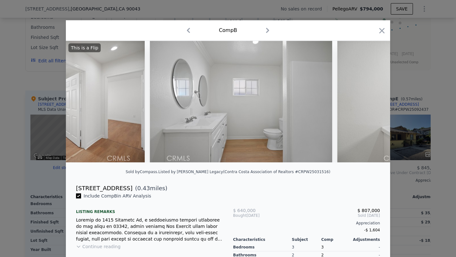
scroll to position [0, 6150]
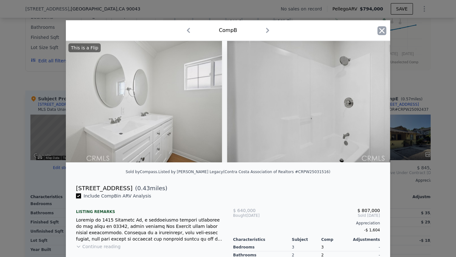
click at [378, 32] on icon "button" at bounding box center [382, 30] width 9 height 9
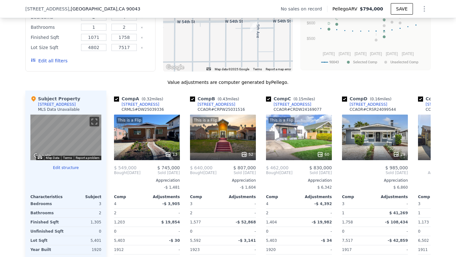
scroll to position [0, 1]
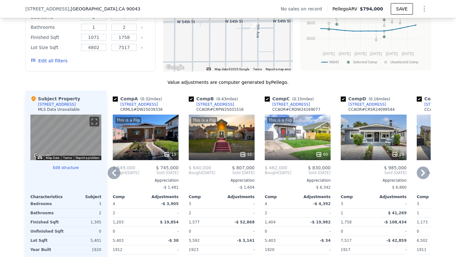
click at [149, 153] on div "13" at bounding box center [146, 154] width 61 height 6
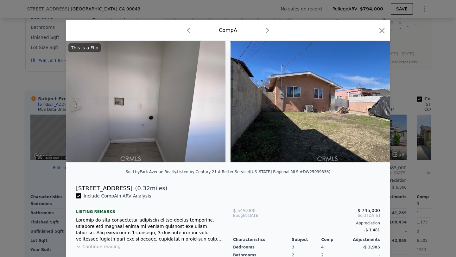
scroll to position [0, 1676]
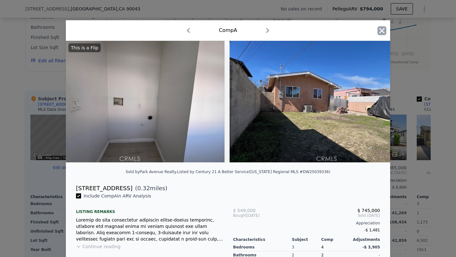
click at [385, 29] on icon "button" at bounding box center [382, 30] width 9 height 9
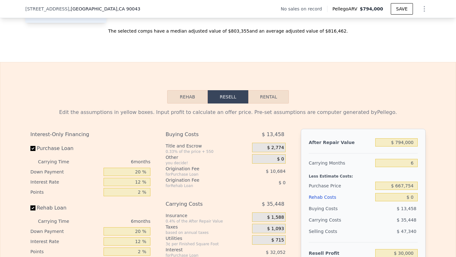
scroll to position [827, 0]
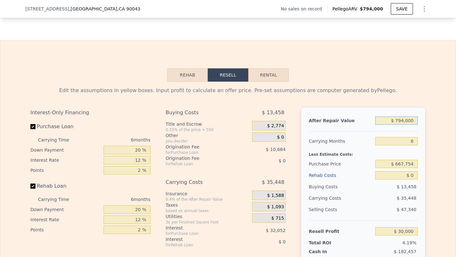
click at [403, 120] on input "$ 794,000" at bounding box center [396, 121] width 42 height 8
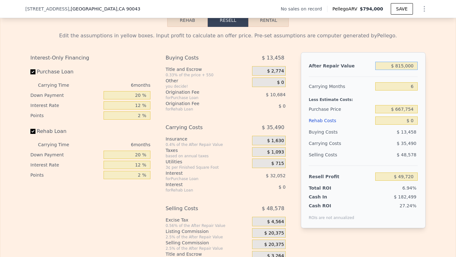
scroll to position [893, 0]
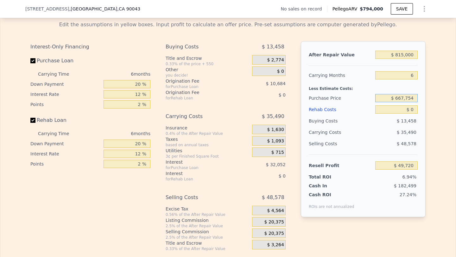
click at [406, 99] on input "$ 667,754" at bounding box center [396, 98] width 42 height 8
click at [411, 107] on input "$ 0" at bounding box center [396, 110] width 42 height 8
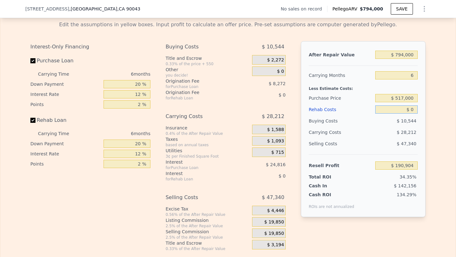
click at [411, 107] on input "$ 0" at bounding box center [396, 110] width 42 height 8
click at [279, 231] on span "$ 19,850" at bounding box center [275, 234] width 20 height 6
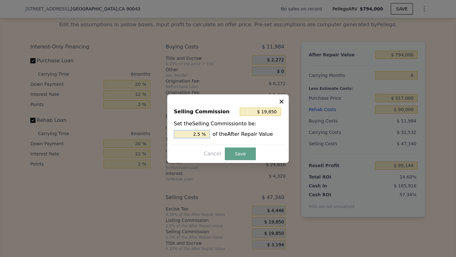
click at [185, 133] on input "2.5 %" at bounding box center [192, 134] width 36 height 8
click at [241, 152] on button "Save" at bounding box center [240, 154] width 31 height 13
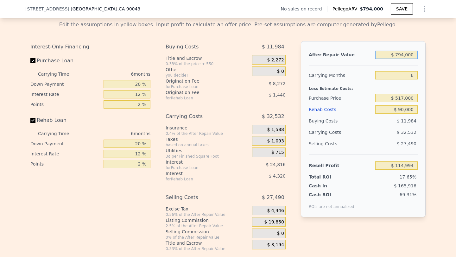
click at [395, 57] on input "$ 794,000" at bounding box center [396, 55] width 42 height 8
click at [388, 148] on div "$ 28,203" at bounding box center [396, 143] width 43 height 11
click at [405, 96] on input "$ 517,000" at bounding box center [396, 98] width 42 height 8
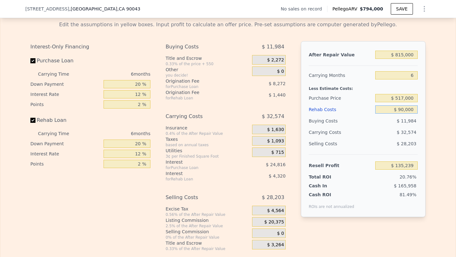
click at [402, 111] on input "$ 90,000" at bounding box center [396, 110] width 42 height 8
click at [405, 99] on input "$ 517,000" at bounding box center [396, 98] width 42 height 8
click at [391, 131] on div "$ 33,054" at bounding box center [384, 132] width 67 height 11
click at [410, 94] on input "$ 550,000" at bounding box center [396, 98] width 42 height 8
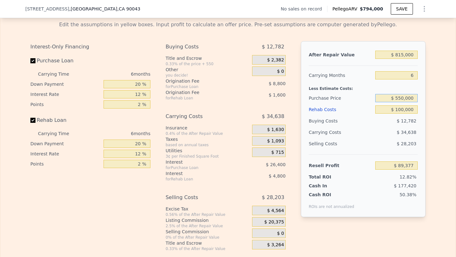
click at [410, 94] on input "$ 550,000" at bounding box center [396, 98] width 42 height 8
click at [411, 109] on input "$ 0" at bounding box center [396, 110] width 42 height 8
click at [33, 61] on input "Purchase Loan" at bounding box center [32, 60] width 5 height 5
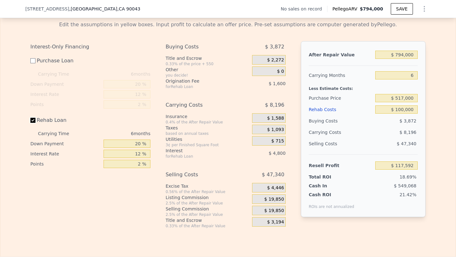
click at [34, 121] on input "Rehab Loan" at bounding box center [32, 120] width 5 height 5
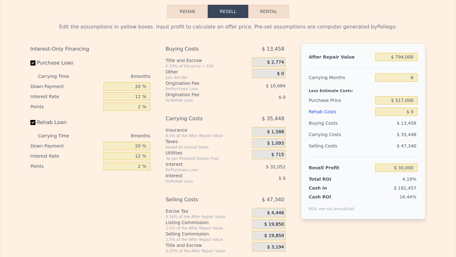
scroll to position [0, 0]
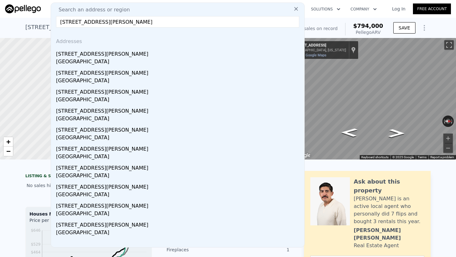
click at [153, 56] on div "[STREET_ADDRESS][PERSON_NAME]" at bounding box center [179, 53] width 246 height 10
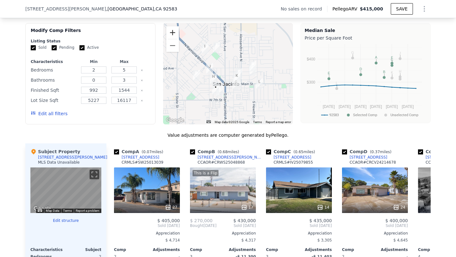
click at [173, 35] on button "Zoom in" at bounding box center [172, 32] width 13 height 13
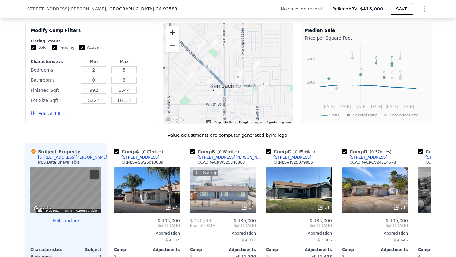
click at [173, 35] on button "Zoom in" at bounding box center [172, 32] width 13 height 13
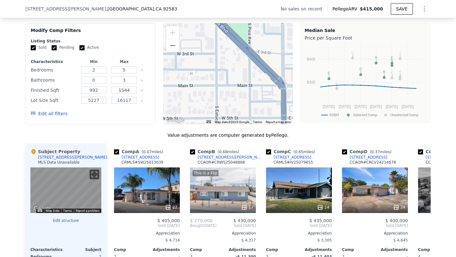
drag, startPoint x: 219, startPoint y: 100, endPoint x: 321, endPoint y: 11, distance: 135.6
click at [322, 11] on div "Search an address or region Solutions Company Open main menu Log In Free Accoun…" at bounding box center [228, 219] width 456 height 1518
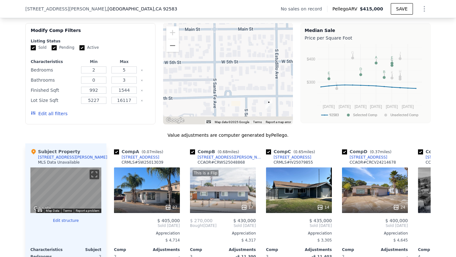
drag, startPoint x: 222, startPoint y: 90, endPoint x: 265, endPoint y: 37, distance: 68.0
click at [265, 37] on div at bounding box center [228, 73] width 130 height 101
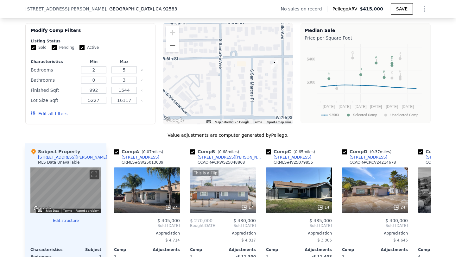
drag, startPoint x: 219, startPoint y: 84, endPoint x: 212, endPoint y: 58, distance: 26.9
click at [212, 58] on div at bounding box center [228, 73] width 130 height 101
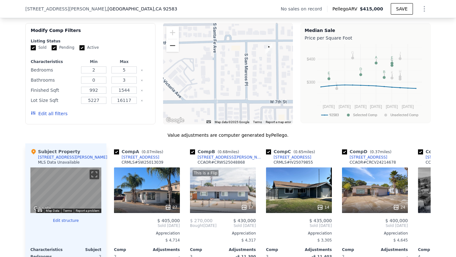
click at [174, 52] on button "Zoom out" at bounding box center [172, 45] width 13 height 13
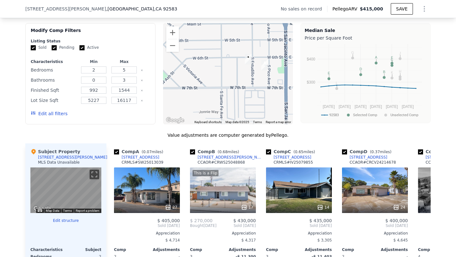
scroll to position [0, 3]
click at [173, 39] on button "Zoom in" at bounding box center [172, 32] width 13 height 13
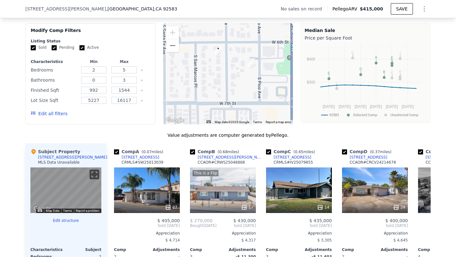
drag, startPoint x: 256, startPoint y: 87, endPoint x: 203, endPoint y: 89, distance: 52.6
click at [203, 89] on div at bounding box center [228, 73] width 130 height 101
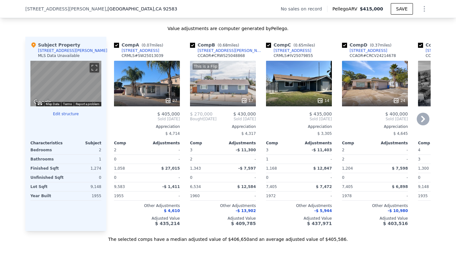
scroll to position [648, 0]
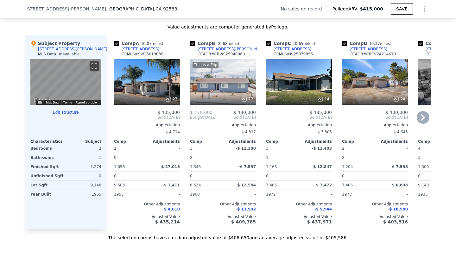
click at [157, 81] on div "27" at bounding box center [147, 82] width 66 height 46
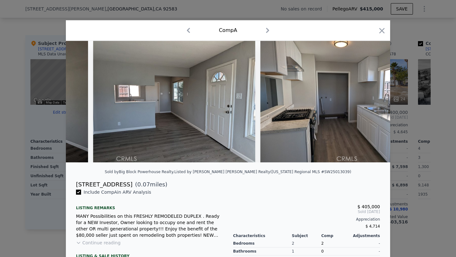
scroll to position [0, 813]
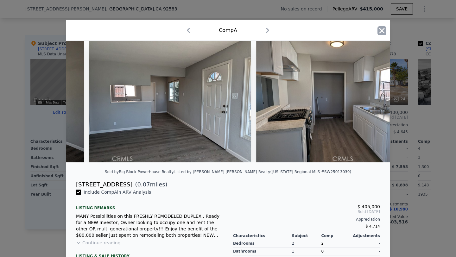
click at [384, 29] on icon "button" at bounding box center [382, 30] width 5 height 5
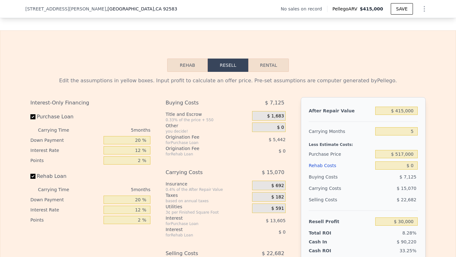
scroll to position [881, 0]
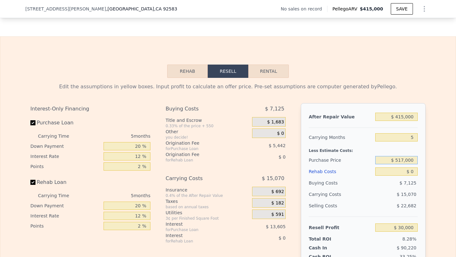
click at [403, 164] on input "$ 517,000" at bounding box center [396, 160] width 42 height 8
type input "$ 250,000"
click at [409, 176] on input "$ 0" at bounding box center [396, 172] width 42 height 8
type input "$ 125,470"
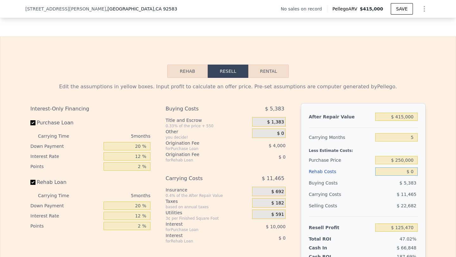
click at [409, 176] on input "$ 0" at bounding box center [396, 172] width 42 height 8
type input "$ 9"
type input "$ 125,461"
type input "$ 90"
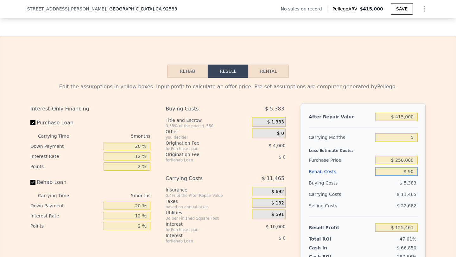
type input "$ 125,374"
type input "$ 9,000"
type input "$ 115,966"
type input "$ 90,000"
type input "$ 30,430"
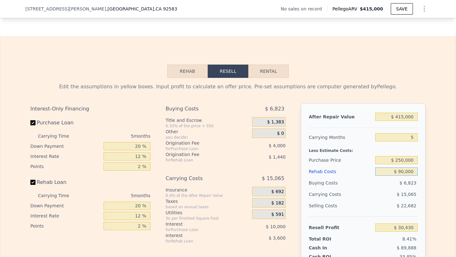
type input "$ 90,000"
click at [412, 142] on input "5" at bounding box center [396, 137] width 42 height 8
type input "6"
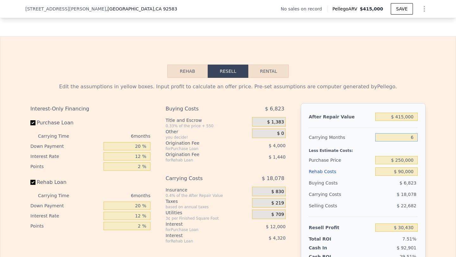
type input "$ 27,417"
type input "6"
click at [361, 200] on div "$ 18,078" at bounding box center [384, 194] width 67 height 11
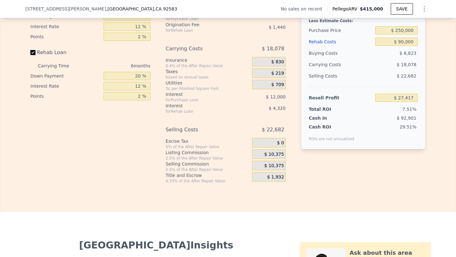
scroll to position [1013, 0]
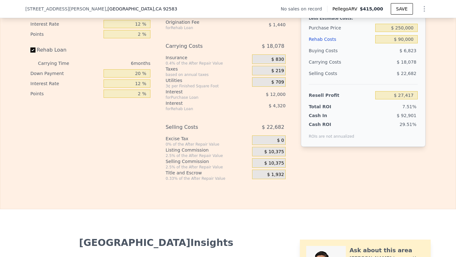
click at [271, 166] on span "$ 10,375" at bounding box center [275, 164] width 20 height 6
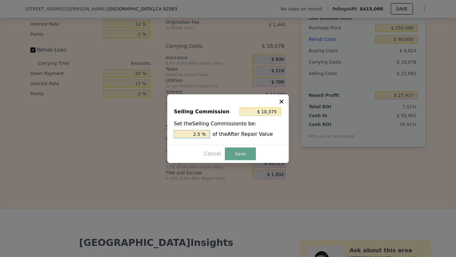
click at [190, 133] on input "2.5 %" at bounding box center [192, 134] width 36 height 8
type input "$ 0"
type input "0 %"
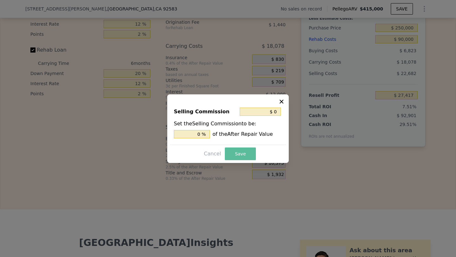
click at [237, 155] on button "Save" at bounding box center [240, 154] width 31 height 13
type input "$ 37,792"
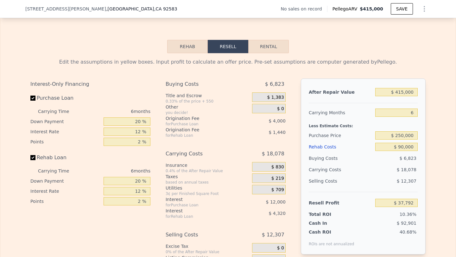
scroll to position [905, 0]
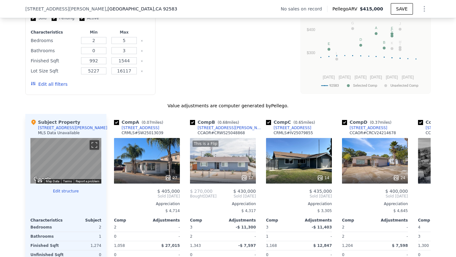
type input "5"
type input "$ 0"
type input "$ 30,000"
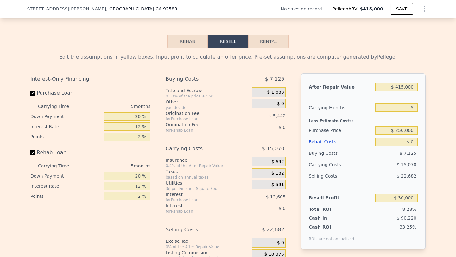
scroll to position [911, 0]
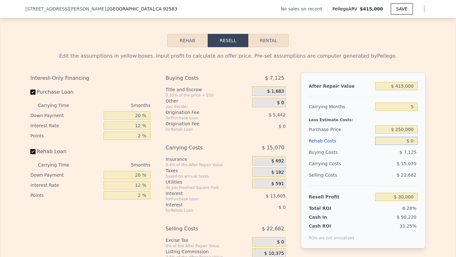
click at [411, 145] on input "$ 0" at bounding box center [396, 141] width 42 height 8
type input "$ 90"
type input "$ 29,904"
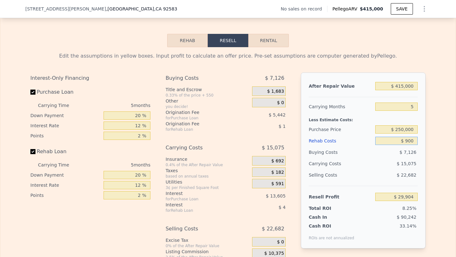
type input "$ 9,000"
type input "$ 20,496"
type input "$ 90,000"
type input "-$ 65,040"
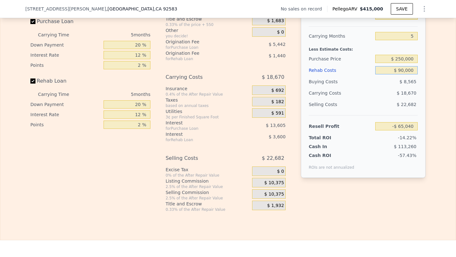
scroll to position [990, 0]
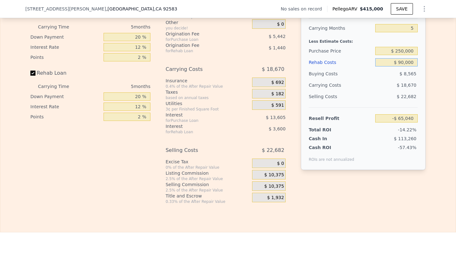
type input "$ 90,000"
click at [272, 189] on span "$ 10,375" at bounding box center [275, 187] width 20 height 6
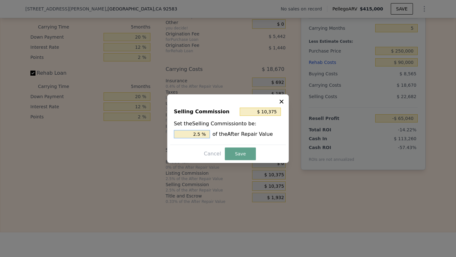
click at [195, 132] on input "2.5 %" at bounding box center [192, 134] width 36 height 8
type input "$ 0"
type input "0 %"
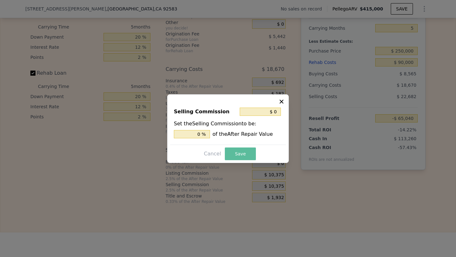
click at [244, 156] on button "Save" at bounding box center [240, 154] width 31 height 13
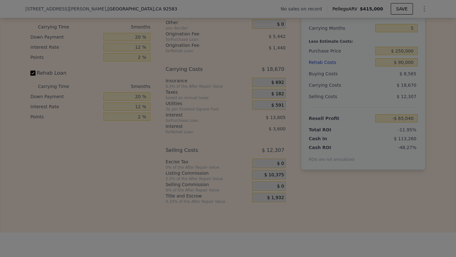
type input "-$ 54,665"
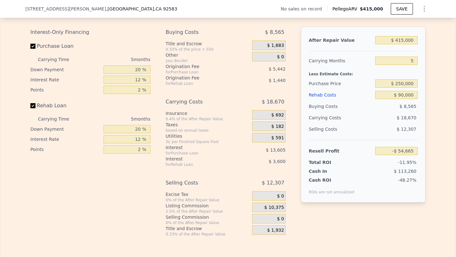
scroll to position [937, 0]
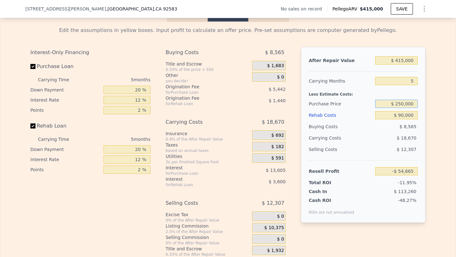
click at [413, 108] on input "$ 250,000" at bounding box center [396, 104] width 42 height 8
type input "$ 250,000"
click at [385, 139] on div "$ 18,670" at bounding box center [384, 137] width 67 height 11
type input "$ 40,805"
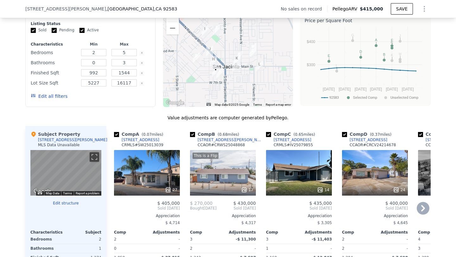
scroll to position [561, 0]
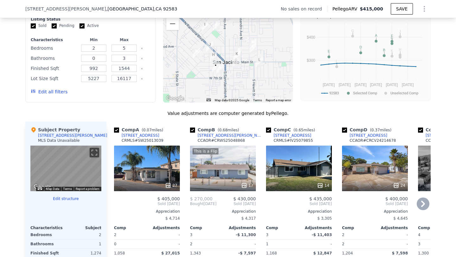
click at [152, 143] on div "Comp A ( 0.07 miles) 648 S Pico Ave CRMLS # SW25013039" at bounding box center [147, 136] width 66 height 19
copy div "[STREET_ADDRESS]"
type input "$ 0"
type input "$ 30,000"
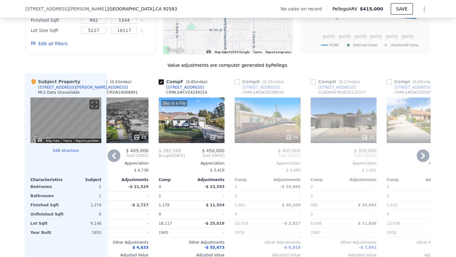
scroll to position [615, 0]
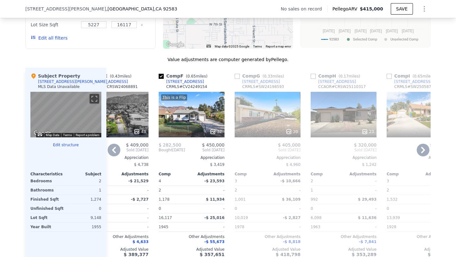
click at [343, 130] on div "23" at bounding box center [344, 115] width 66 height 46
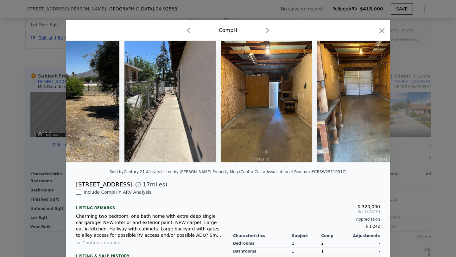
scroll to position [0, 2738]
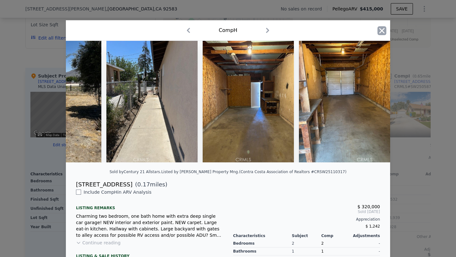
click at [381, 30] on icon "button" at bounding box center [382, 30] width 5 height 5
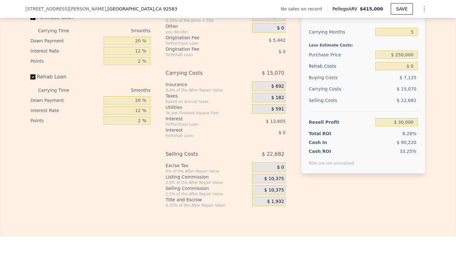
scroll to position [965, 0]
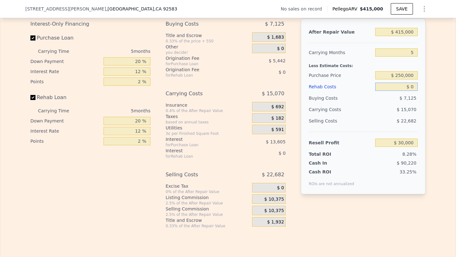
click at [413, 91] on input "$ 0" at bounding box center [396, 87] width 42 height 8
type input "$ 900"
type input "$ 29,051"
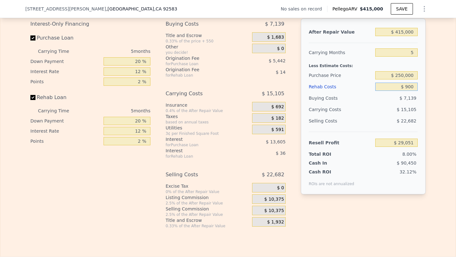
type input "$ 9,000"
type input "$ 20,496"
type input "$ 90,000"
type input "-$ 65,040"
type input "$ 90,000"
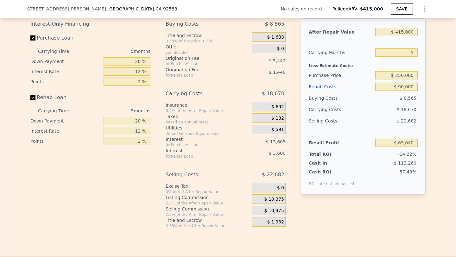
click at [273, 214] on span "$ 10,375" at bounding box center [275, 211] width 20 height 6
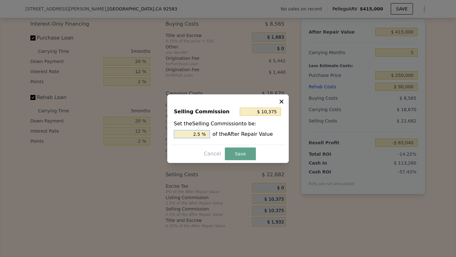
click at [193, 132] on input "2.5 %" at bounding box center [192, 134] width 36 height 8
type input "$ 0"
type input "0 %"
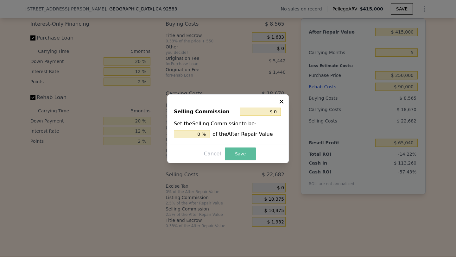
click at [244, 151] on button "Save" at bounding box center [240, 154] width 31 height 13
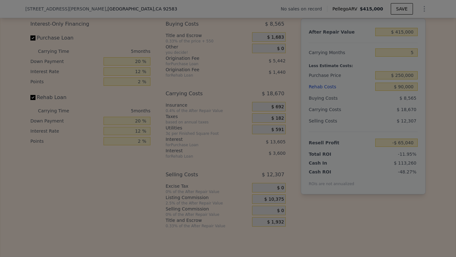
type input "-$ 54,665"
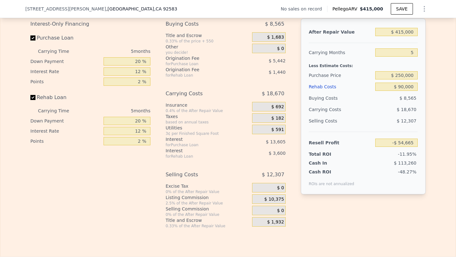
click at [362, 126] on div "Selling Costs" at bounding box center [341, 120] width 64 height 11
click at [415, 91] on input "$ 90,000" at bounding box center [396, 87] width 42 height 8
type input "$ 9,000"
type input "$ 30,871"
type input "$ 90,000"
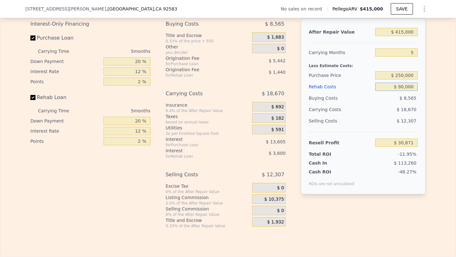
type input "-$ 54,665"
click at [389, 115] on div "$ 18,670" at bounding box center [384, 109] width 67 height 11
click at [413, 56] on input "5" at bounding box center [396, 52] width 42 height 8
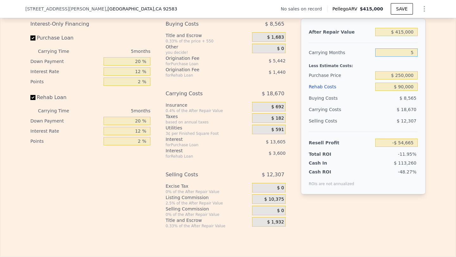
click at [413, 56] on input "5" at bounding box center [396, 52] width 42 height 8
type input "6"
type input "-$ 58,399"
type input "6"
click at [407, 36] on input "$ 415,000" at bounding box center [396, 32] width 42 height 8
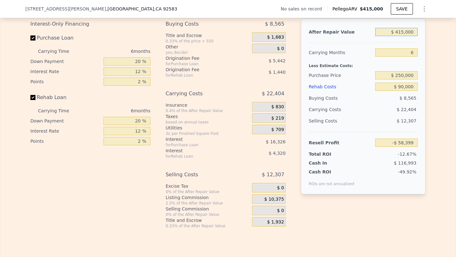
click at [407, 36] on input "$ 415,000" at bounding box center [396, 32] width 42 height 8
type input "$ 40"
type input "-$ 460,773"
type input "$ 400"
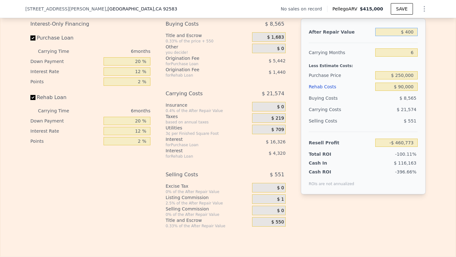
type input "-$ 460,424"
type input "$ 4,000"
type input "-$ 456,933"
type input "$ 40,000"
type input "-$ 422,025"
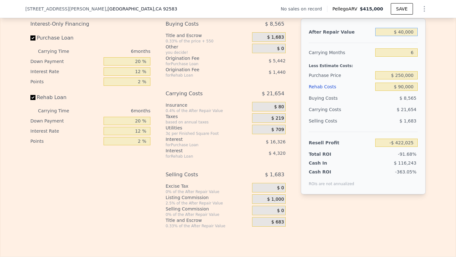
type input "$ 400,000"
type input "-$ 72,944"
type input "$ 400,000"
click at [382, 104] on div "$ 8,565" at bounding box center [396, 98] width 43 height 11
click at [413, 80] on input "$ 250,000" at bounding box center [396, 75] width 42 height 8
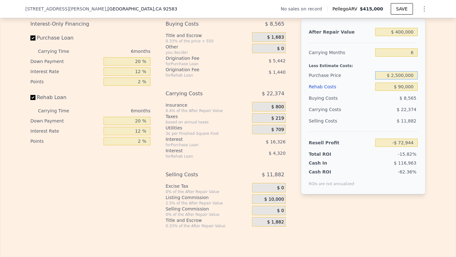
type input "$ 250,000"
click at [378, 115] on div "$ 22,374" at bounding box center [384, 109] width 67 height 11
type input "$ 23,247"
click at [404, 36] on input "$ 400,000" at bounding box center [396, 32] width 42 height 8
type input "$ 4,000"
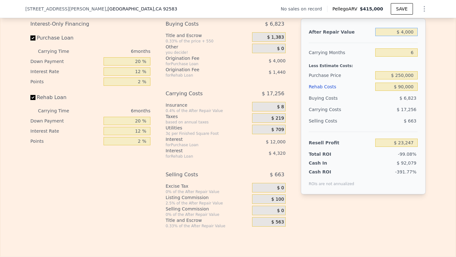
type input "-$ 360,742"
type input "$ 000"
type input "-$ 364,621"
type input "$ 3,000"
type input "-$ 361,712"
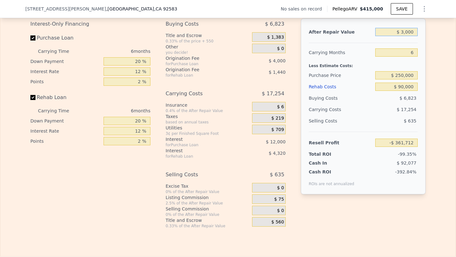
type input "$ 37,000"
type input "-$ 328,743"
type input "$ 375,000"
type input "-$ 995"
type input "$ 375,000"
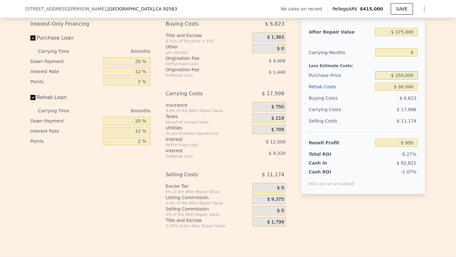
click at [403, 80] on input "$ 250,000" at bounding box center [396, 75] width 42 height 8
type input "$ 210,000"
click at [402, 124] on span "$ 11,174" at bounding box center [407, 121] width 20 height 5
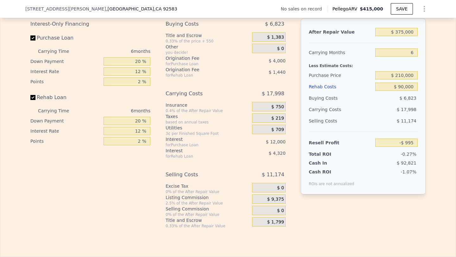
type input "$ 41,699"
click at [404, 80] on input "$ 210,000" at bounding box center [396, 75] width 42 height 8
type input "$ 215,000"
click at [395, 115] on div "$ 16,078" at bounding box center [384, 109] width 67 height 11
type input "$ 36,362"
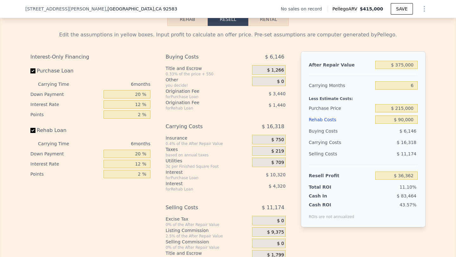
scroll to position [932, 0]
